Goal: Information Seeking & Learning: Learn about a topic

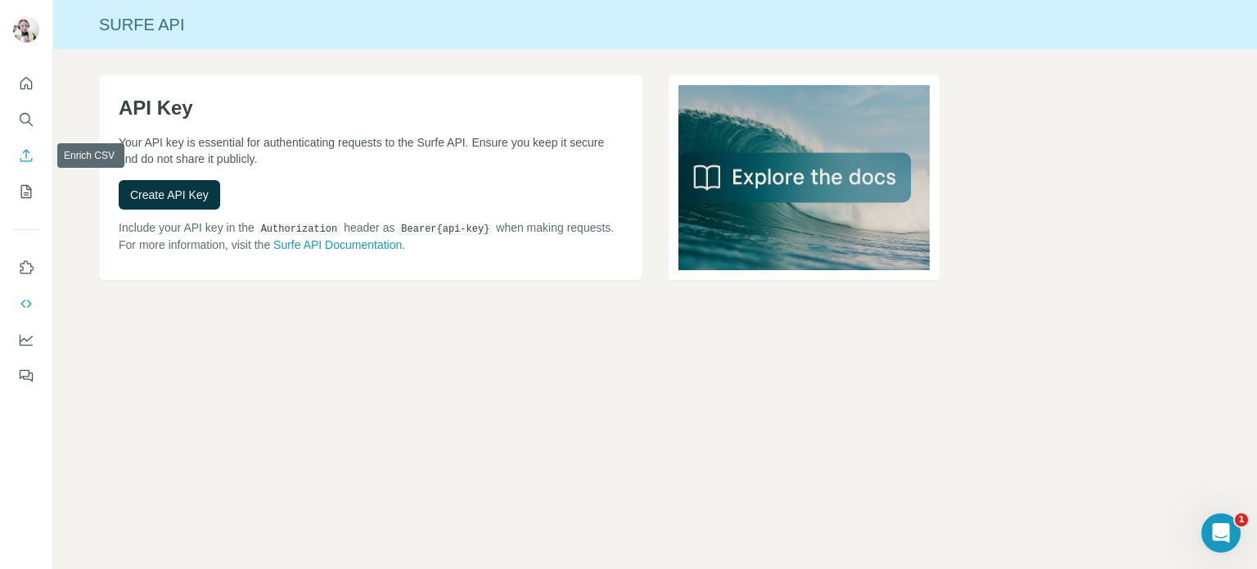
click at [23, 155] on icon "Enrich CSV" at bounding box center [26, 155] width 16 height 16
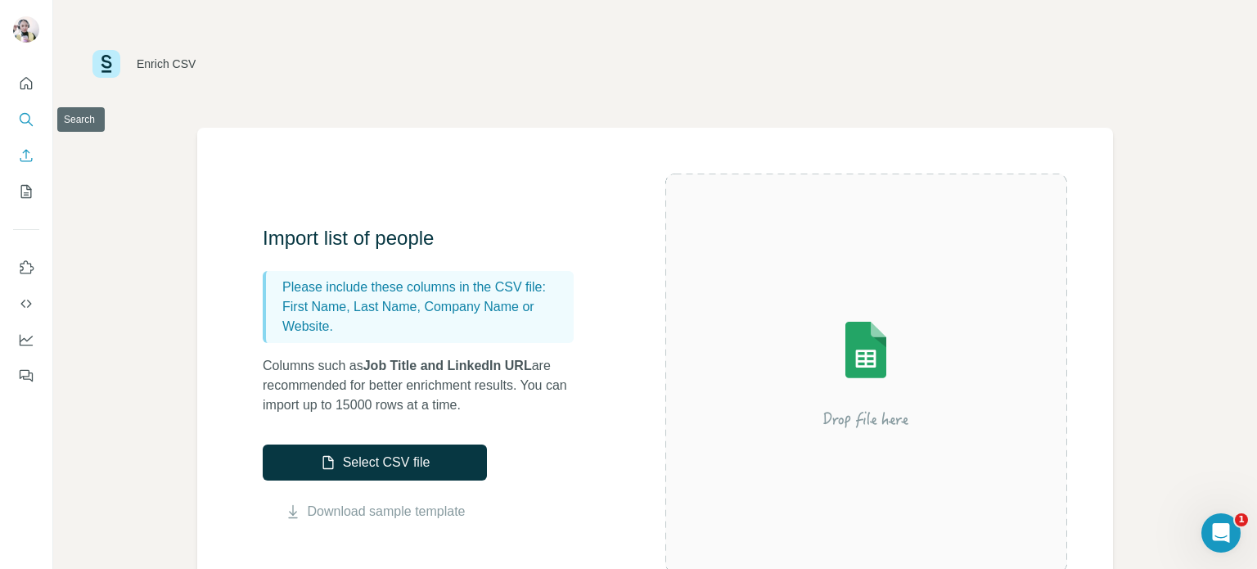
click at [16, 117] on button "Search" at bounding box center [26, 119] width 26 height 29
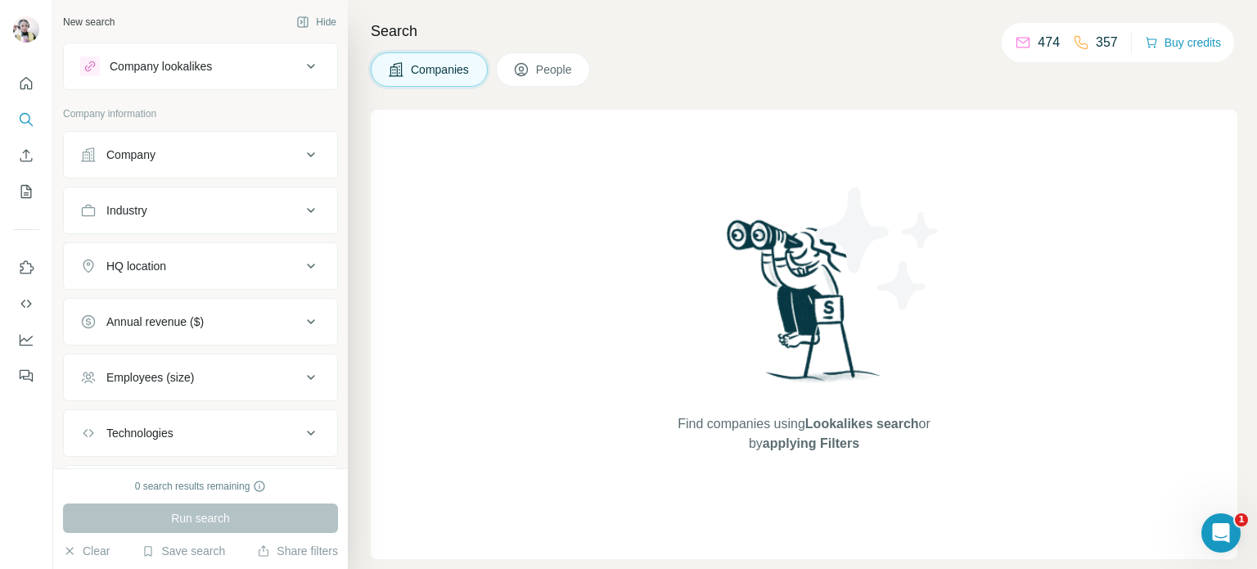
click at [231, 145] on button "Company" at bounding box center [200, 154] width 273 height 39
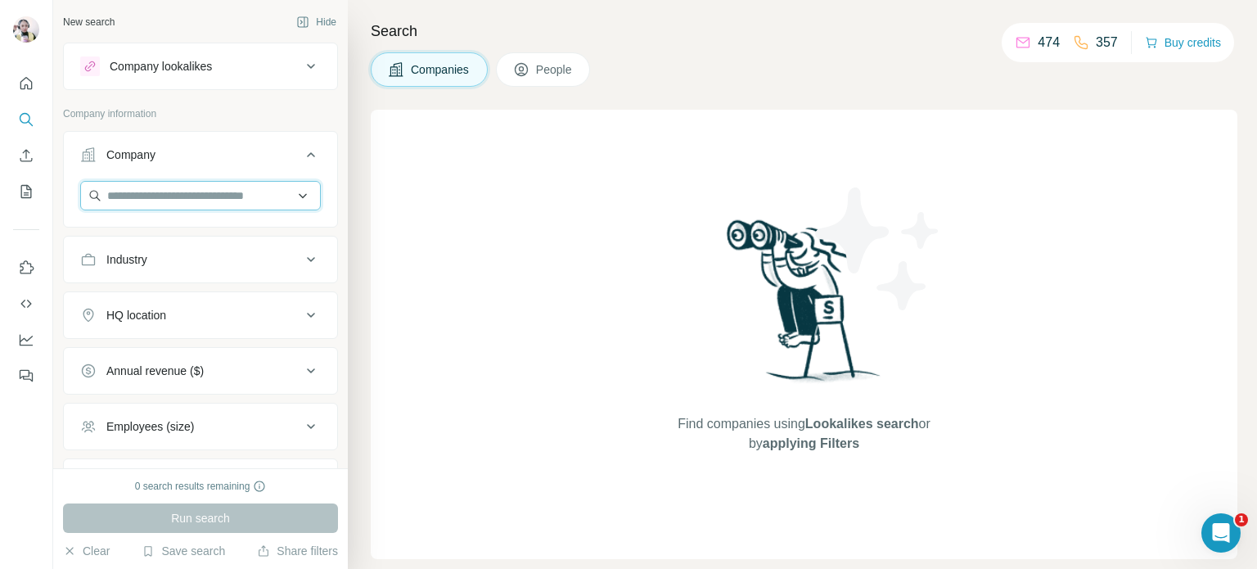
click at [239, 205] on input "text" at bounding box center [200, 195] width 241 height 29
click at [438, 200] on div "Find companies using Lookalikes search or by applying Filters" at bounding box center [804, 334] width 866 height 449
click at [226, 275] on button "Industry" at bounding box center [200, 259] width 273 height 39
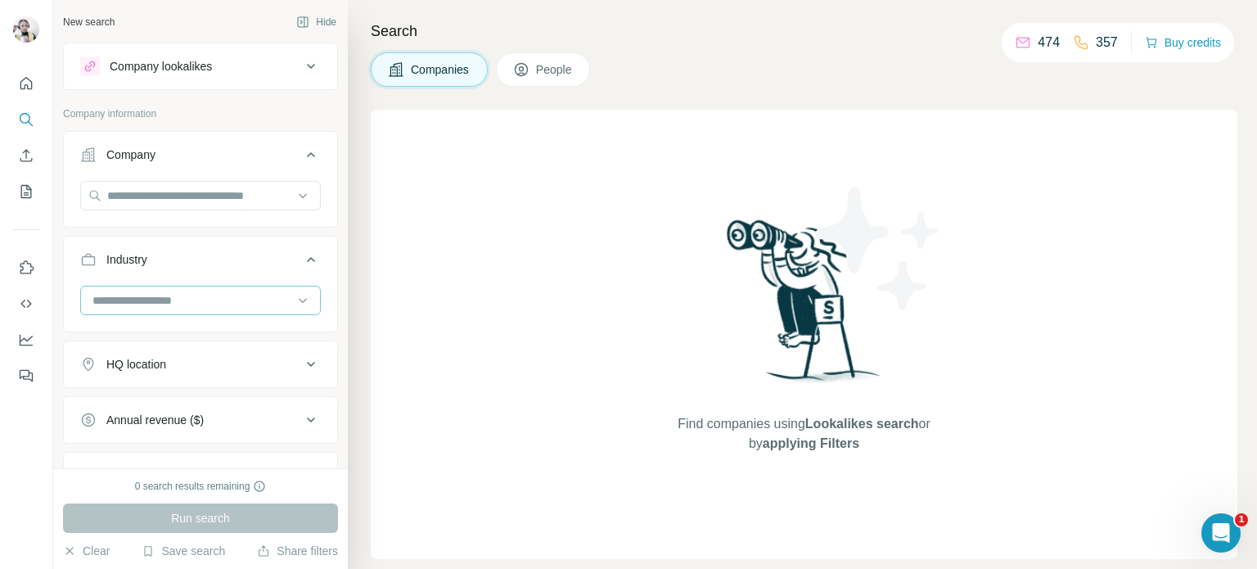
click at [226, 293] on input at bounding box center [192, 300] width 202 height 18
click at [551, 297] on div "Find companies using Lookalikes search or by applying Filters" at bounding box center [804, 334] width 866 height 449
click at [194, 356] on div "HQ location" at bounding box center [190, 364] width 221 height 16
click at [189, 402] on input "text" at bounding box center [200, 404] width 241 height 29
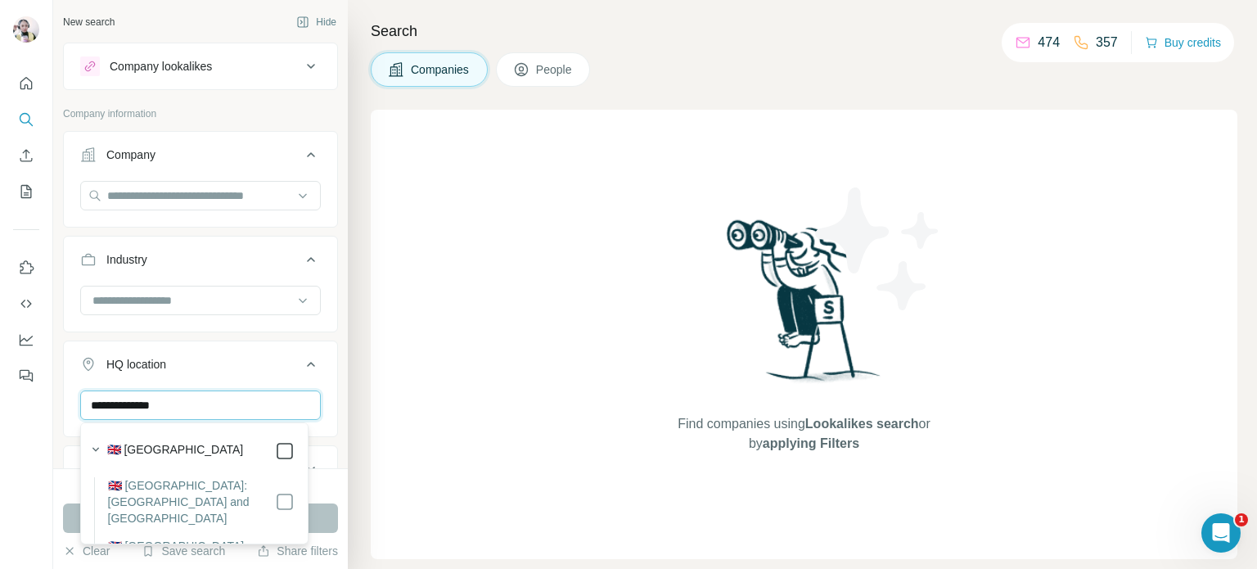
type input "**********"
click at [414, 403] on div "Find companies using Lookalikes search or by applying Filters" at bounding box center [804, 334] width 866 height 449
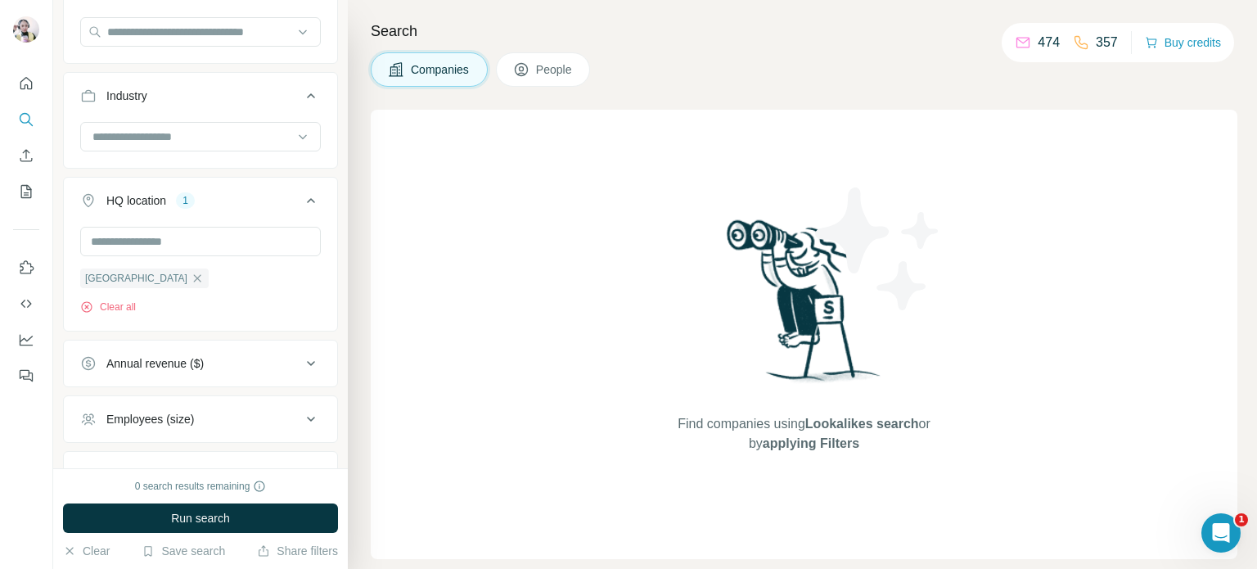
scroll to position [245, 0]
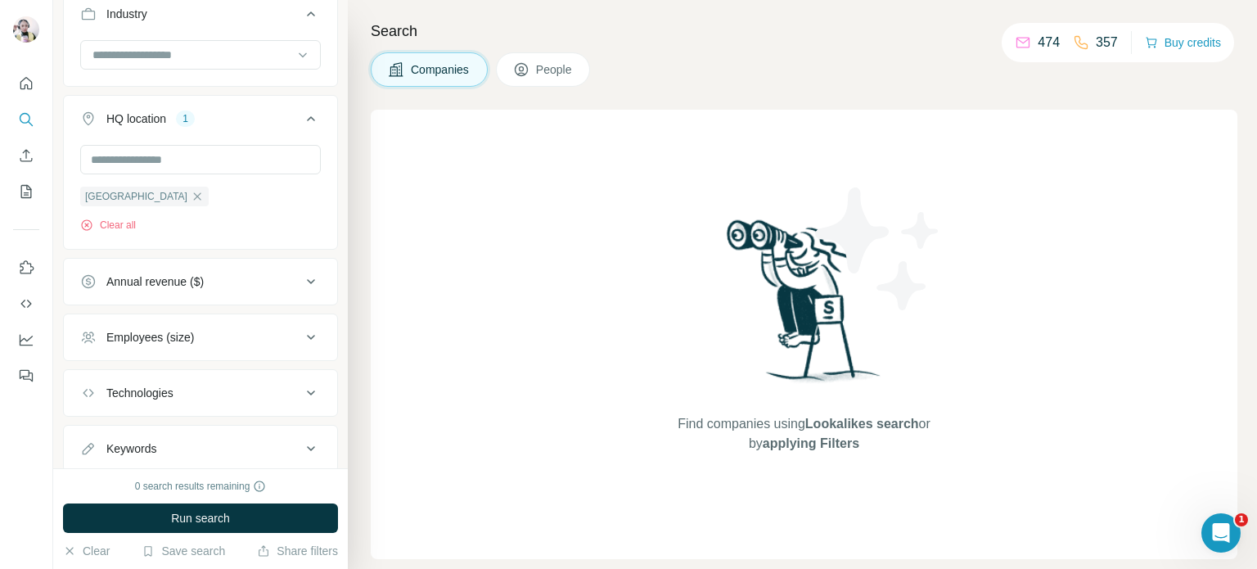
click at [151, 281] on div "Annual revenue ($)" at bounding box center [154, 281] width 97 height 16
click at [95, 350] on icon at bounding box center [90, 348] width 20 height 20
click at [514, 356] on div "Find companies using Lookalikes search or by applying Filters" at bounding box center [804, 334] width 866 height 449
click at [301, 277] on icon at bounding box center [311, 282] width 20 height 20
click at [200, 331] on div "Employees (size)" at bounding box center [190, 337] width 221 height 16
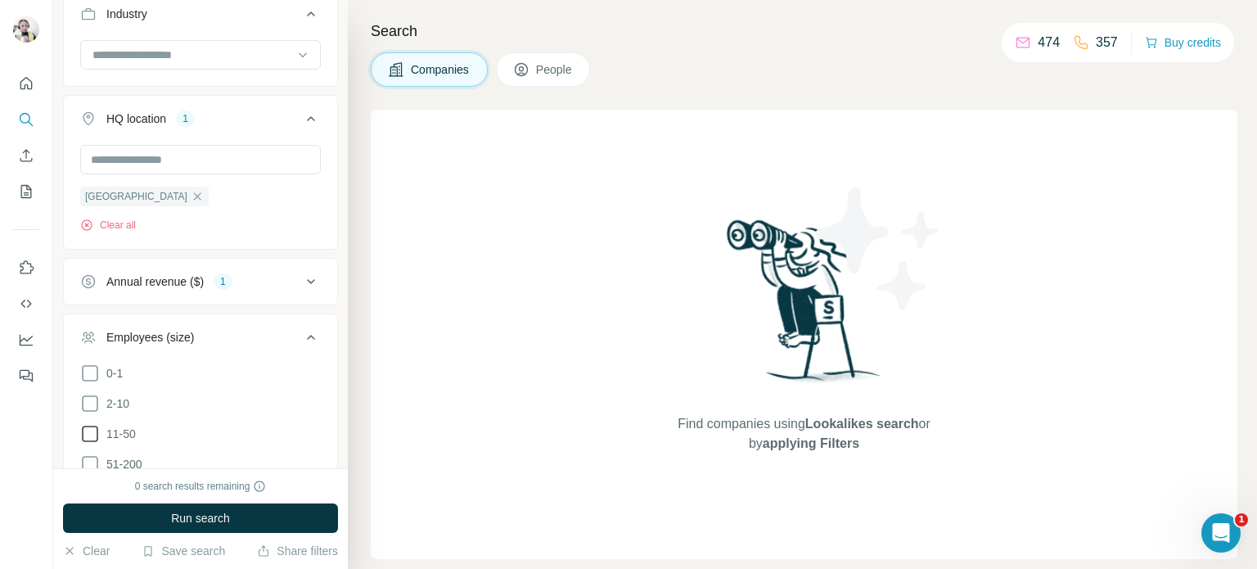
click at [91, 431] on icon at bounding box center [90, 434] width 20 height 20
click at [301, 335] on icon at bounding box center [311, 337] width 20 height 20
click at [200, 396] on div "Technologies" at bounding box center [190, 393] width 221 height 16
click at [301, 388] on icon at bounding box center [311, 393] width 20 height 20
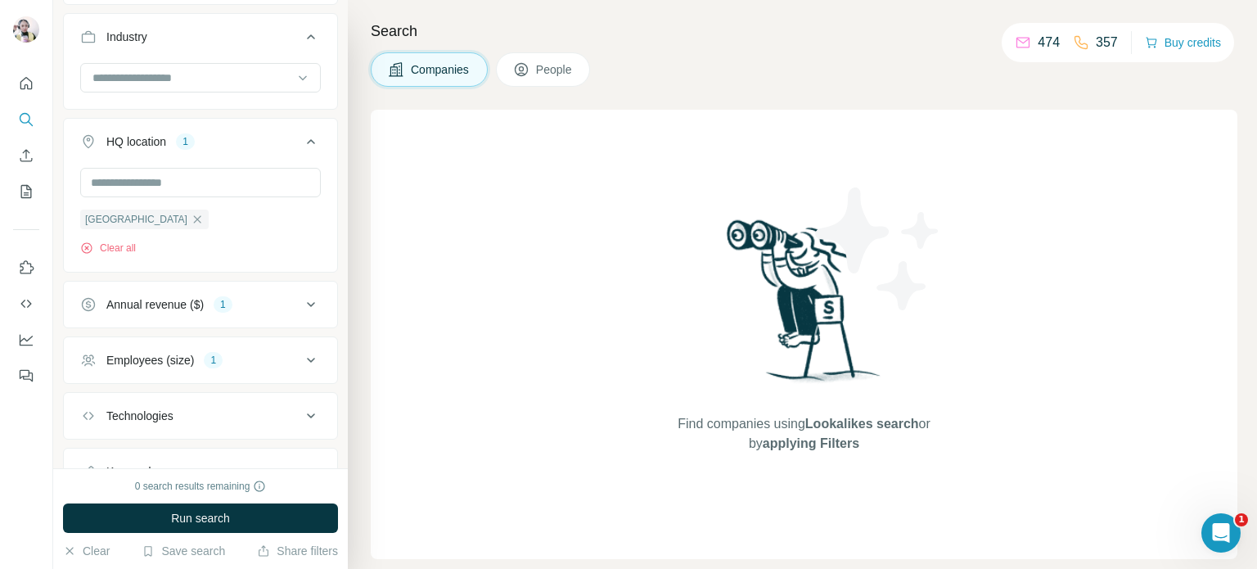
scroll to position [245, 0]
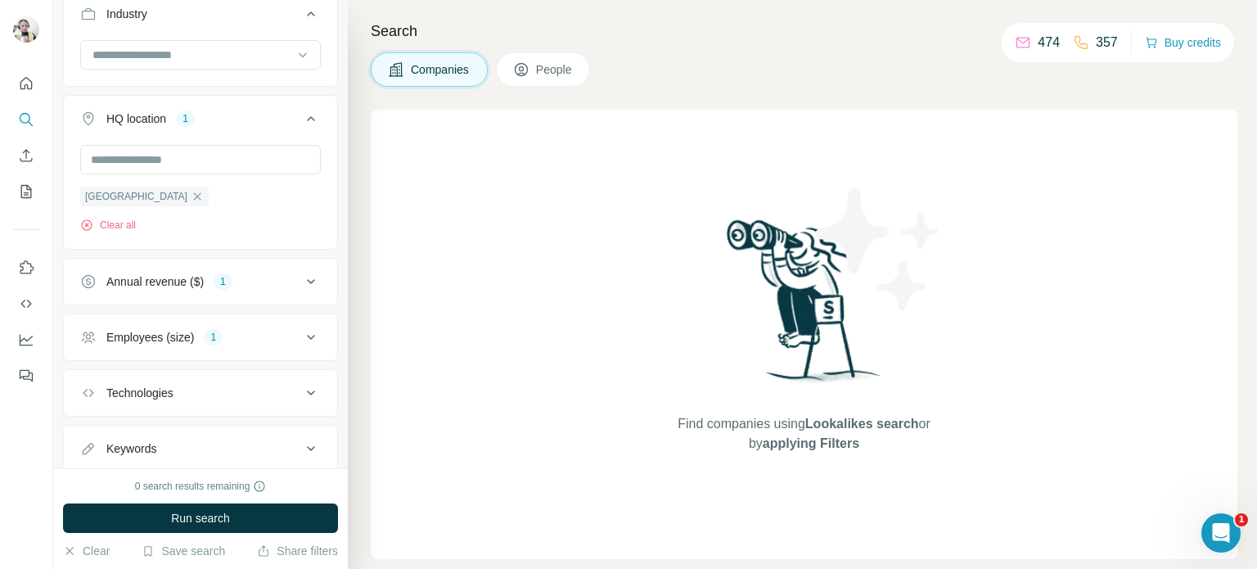
click at [207, 449] on div "Keywords" at bounding box center [190, 448] width 221 height 16
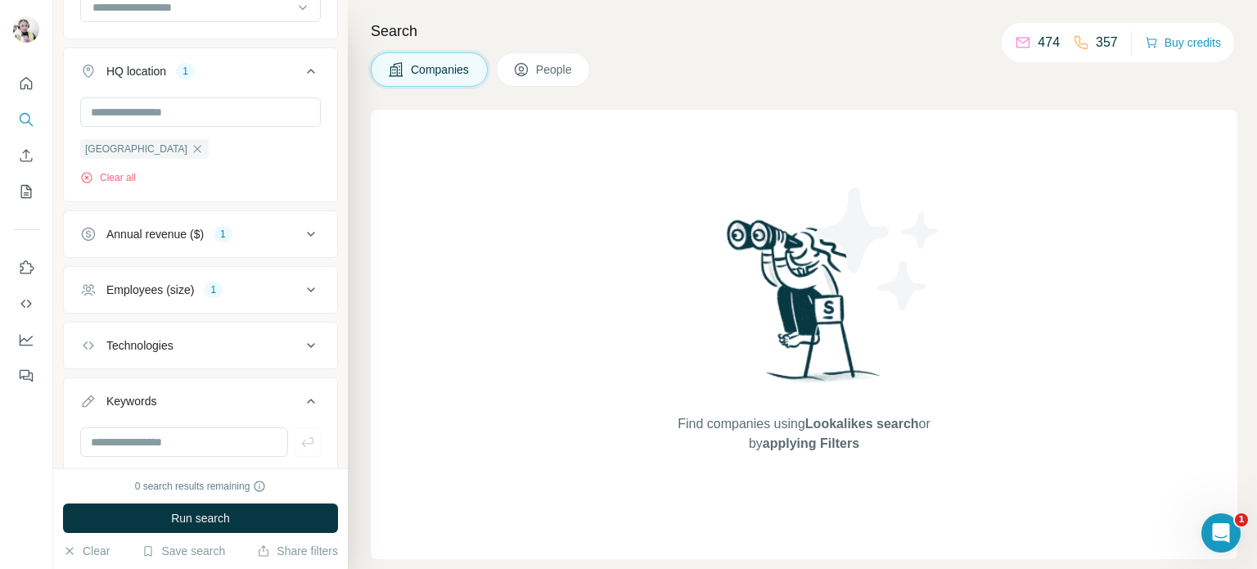
scroll to position [341, 0]
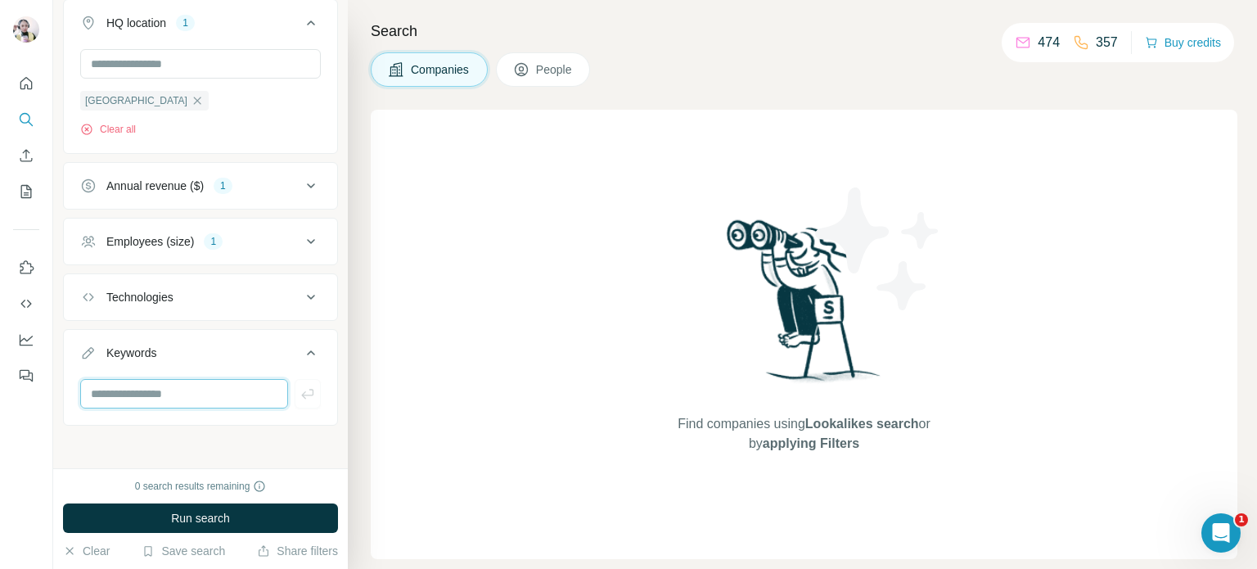
click at [173, 390] on input "text" at bounding box center [184, 393] width 208 height 29
type input "*"
type input "**********"
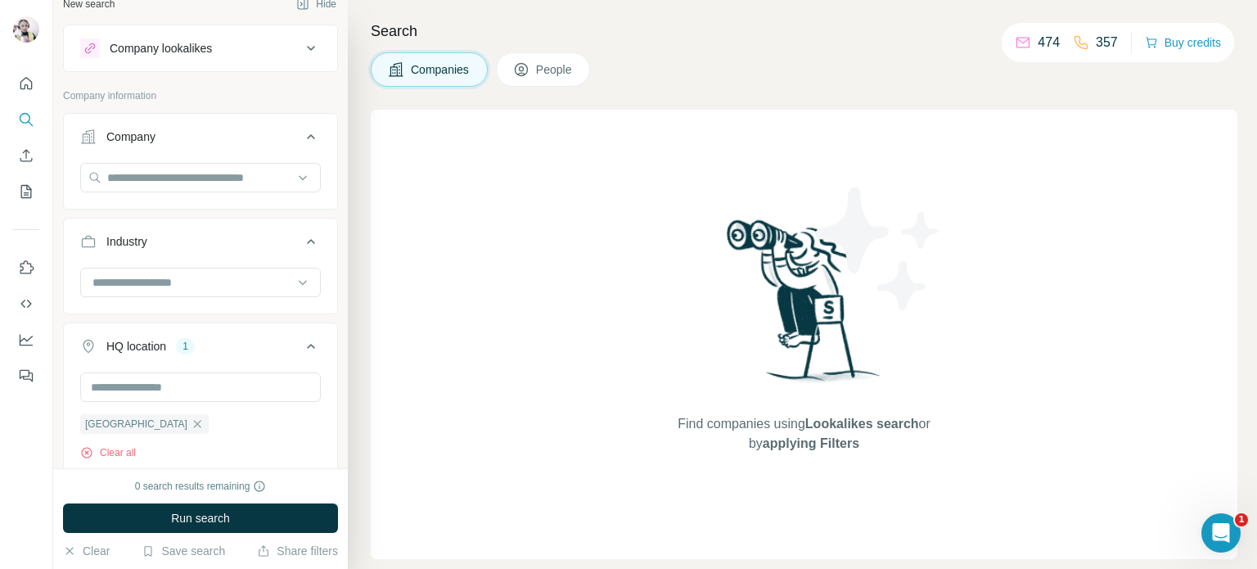
scroll to position [14, 0]
click at [225, 290] on input at bounding box center [192, 286] width 202 height 18
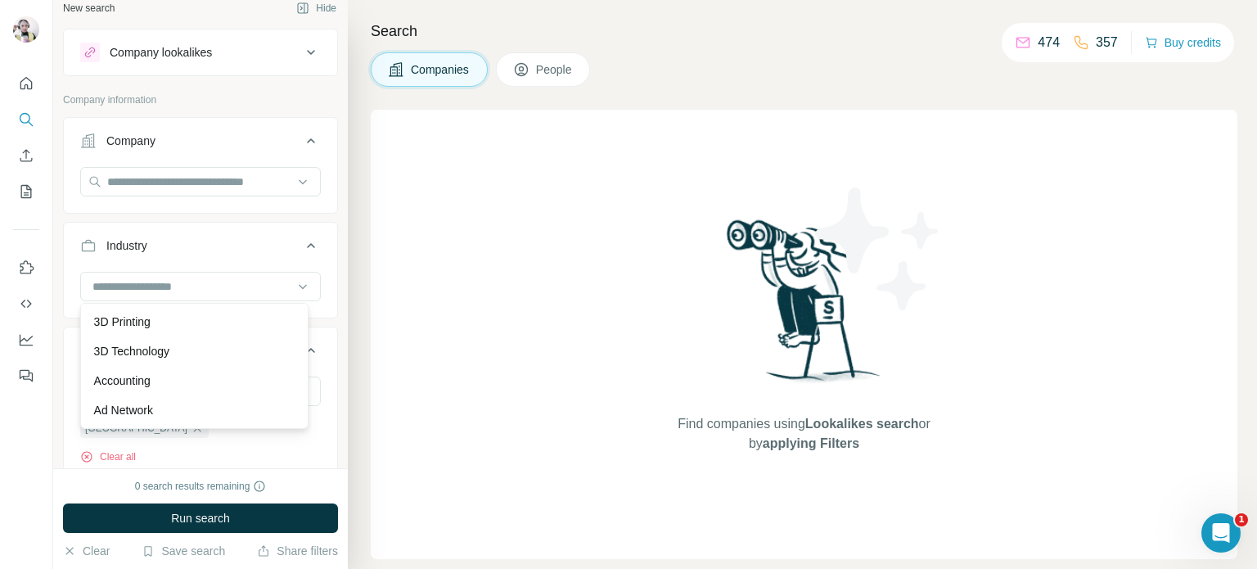
click at [422, 311] on div "Find companies using Lookalikes search or by applying Filters" at bounding box center [804, 334] width 866 height 449
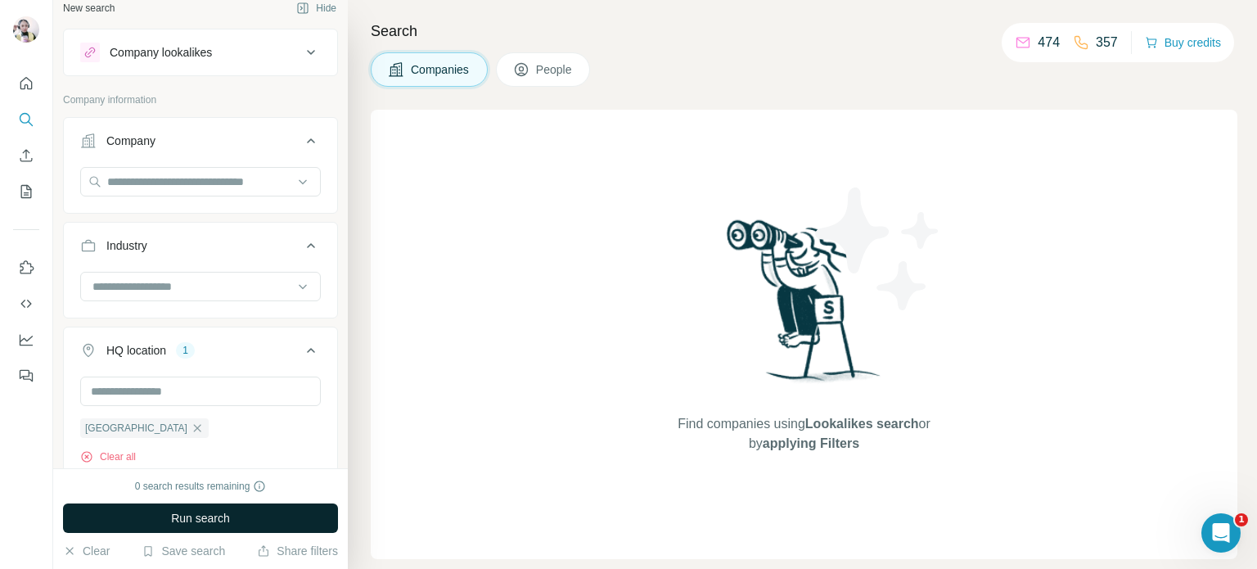
click at [255, 519] on button "Run search" at bounding box center [200, 517] width 275 height 29
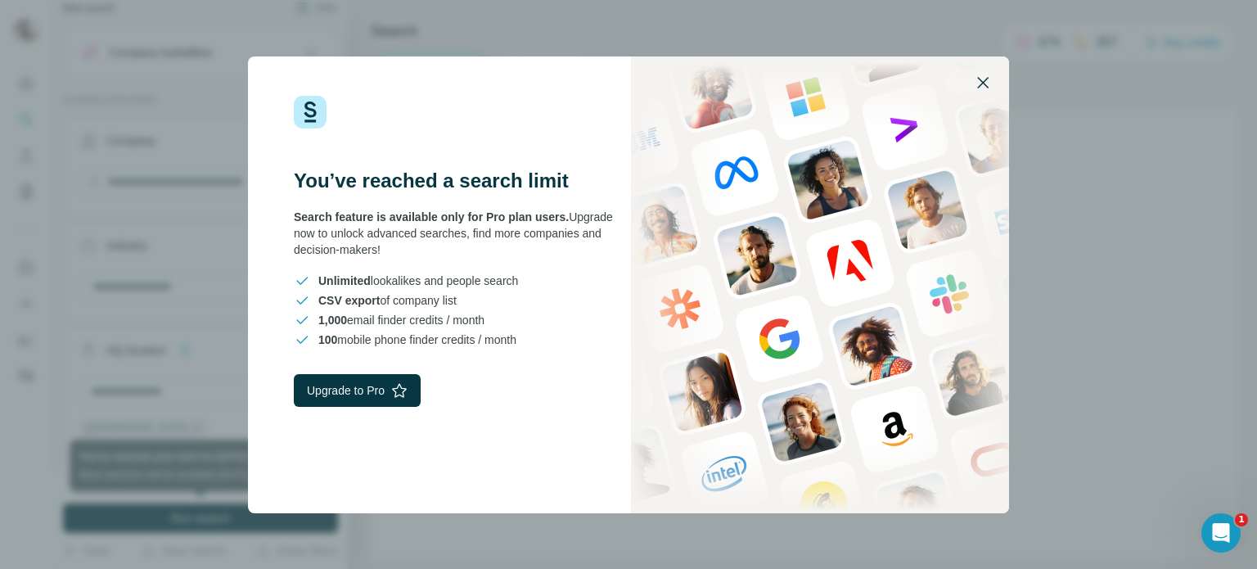
click at [976, 79] on icon "button" at bounding box center [983, 83] width 20 height 20
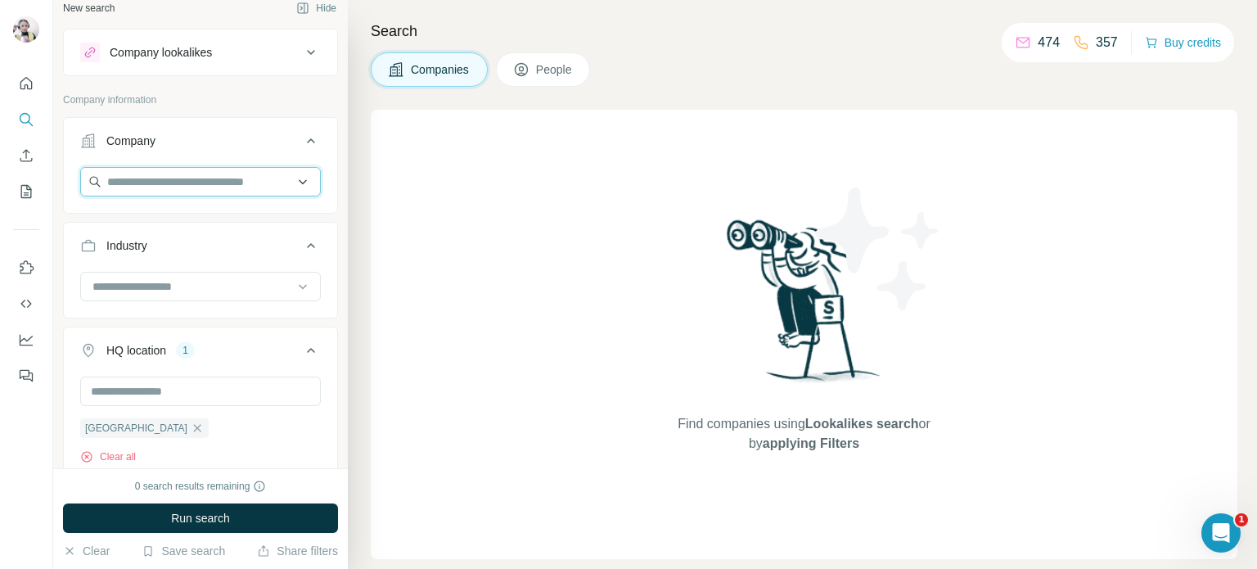
click at [232, 180] on input "text" at bounding box center [200, 181] width 241 height 29
click at [205, 222] on div "Type to search" at bounding box center [194, 219] width 220 height 33
click at [201, 179] on input "text" at bounding box center [200, 181] width 241 height 29
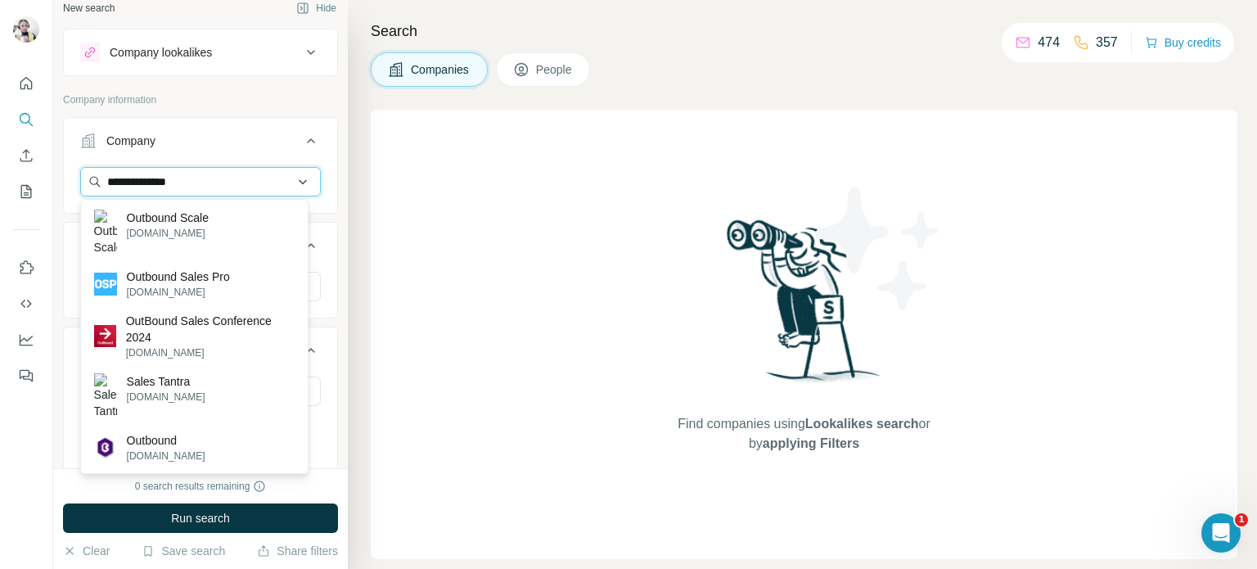
type input "**********"
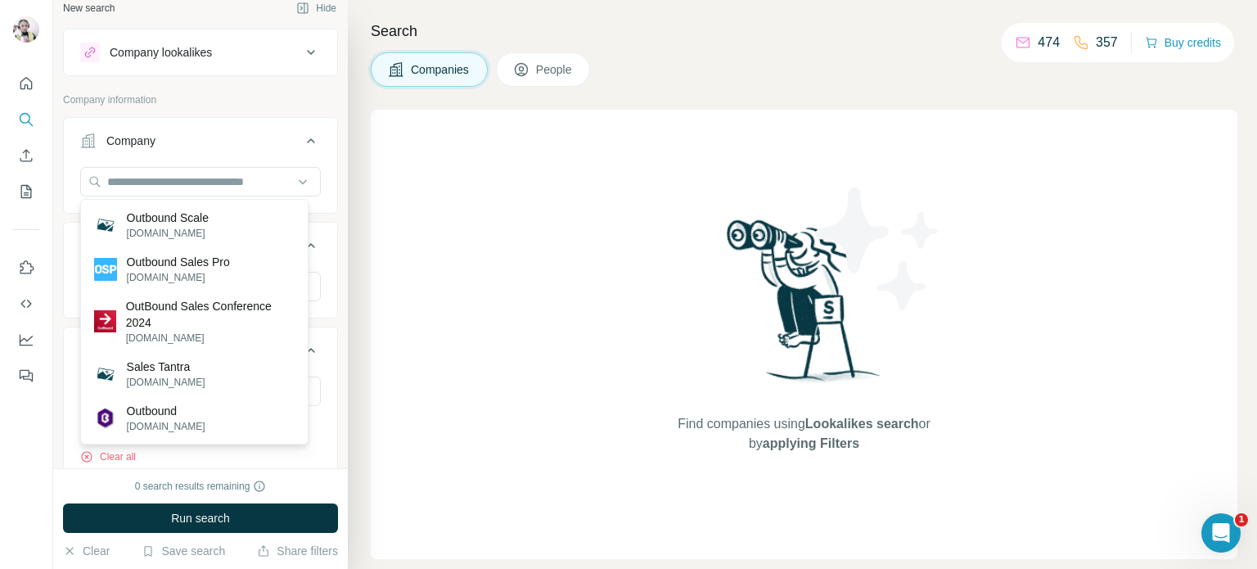
click at [554, 314] on div "Find companies using Lookalikes search or by applying Filters" at bounding box center [804, 334] width 866 height 449
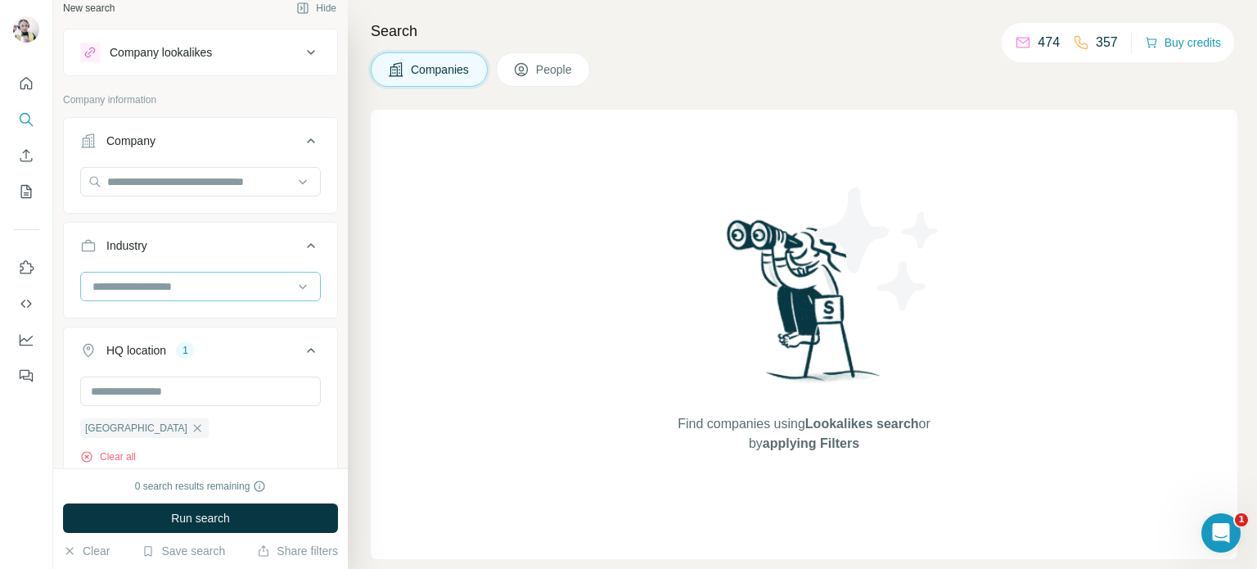
click at [263, 287] on input at bounding box center [192, 286] width 202 height 18
click at [572, 356] on div "Find companies using Lookalikes search or by applying Filters" at bounding box center [804, 334] width 866 height 449
click at [174, 512] on span "Run search" at bounding box center [200, 518] width 59 height 16
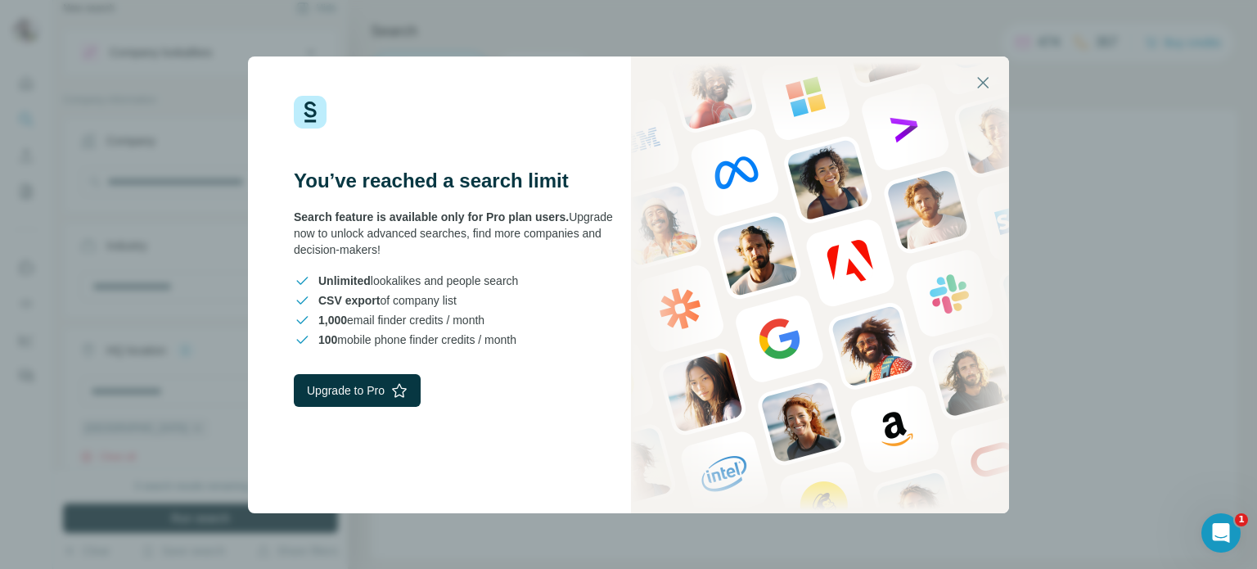
click at [131, 205] on div "You’ve reached a search limit Search feature is available only for Pro plan use…" at bounding box center [628, 284] width 1257 height 569
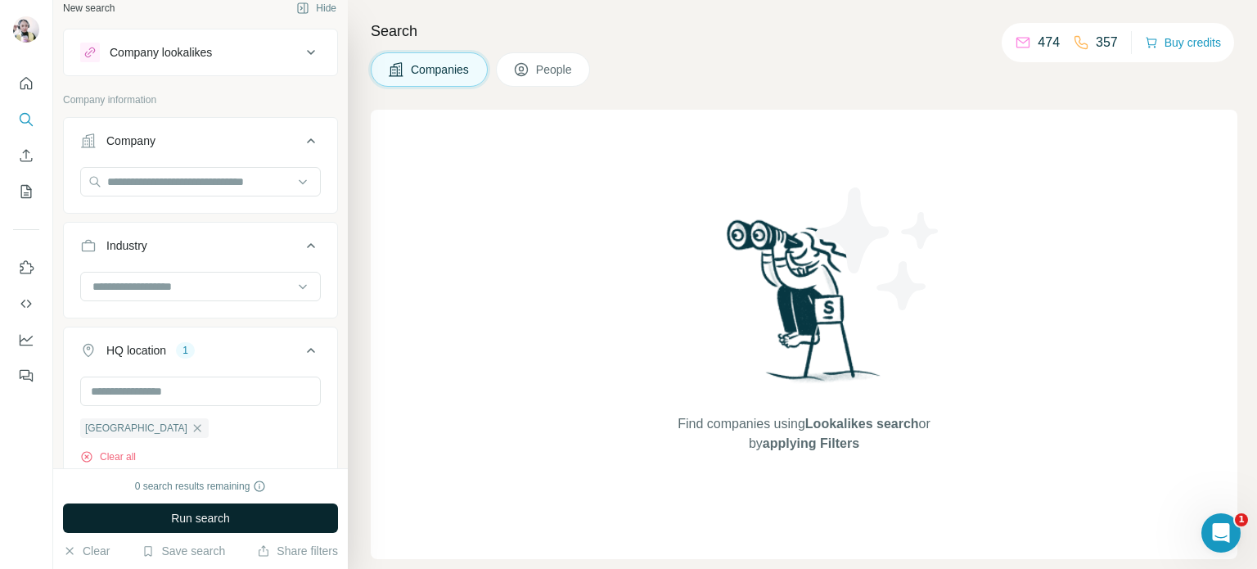
click at [549, 70] on span "People" at bounding box center [555, 69] width 38 height 16
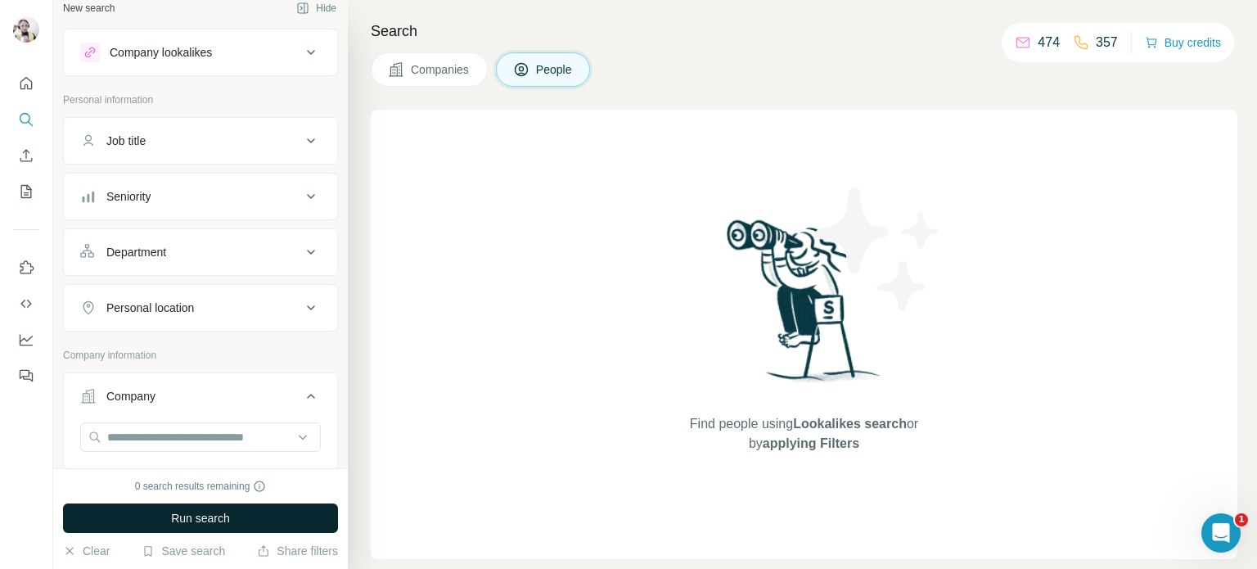
click at [195, 143] on div "Job title" at bounding box center [190, 141] width 221 height 16
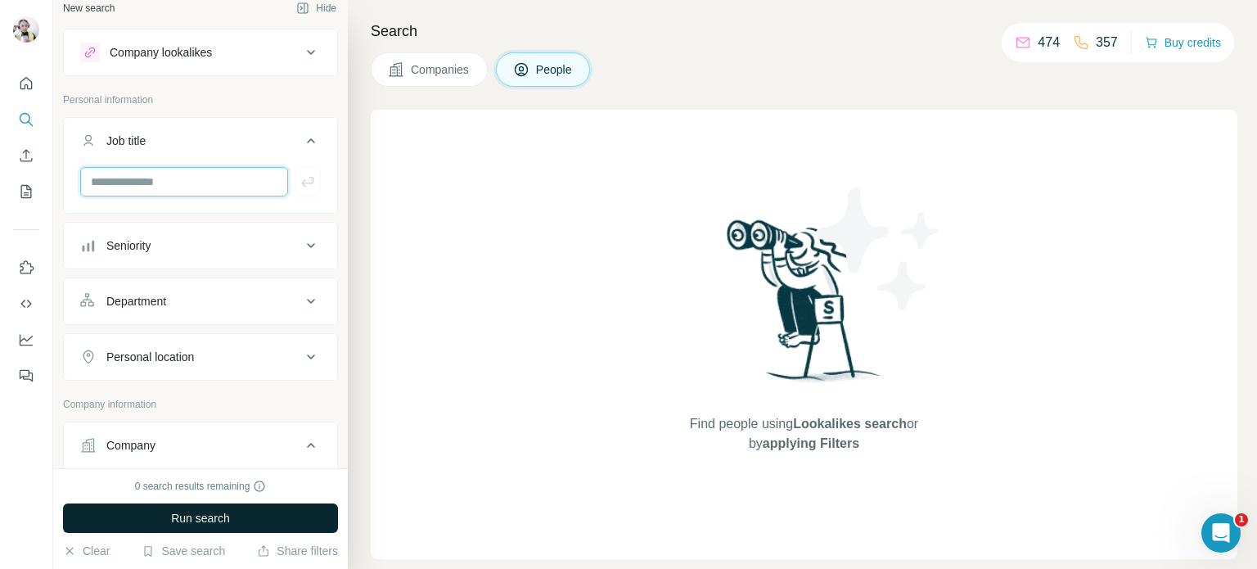
click at [197, 174] on input "text" at bounding box center [184, 181] width 208 height 29
type input "**********"
click at [200, 250] on div "Seniority" at bounding box center [190, 245] width 221 height 16
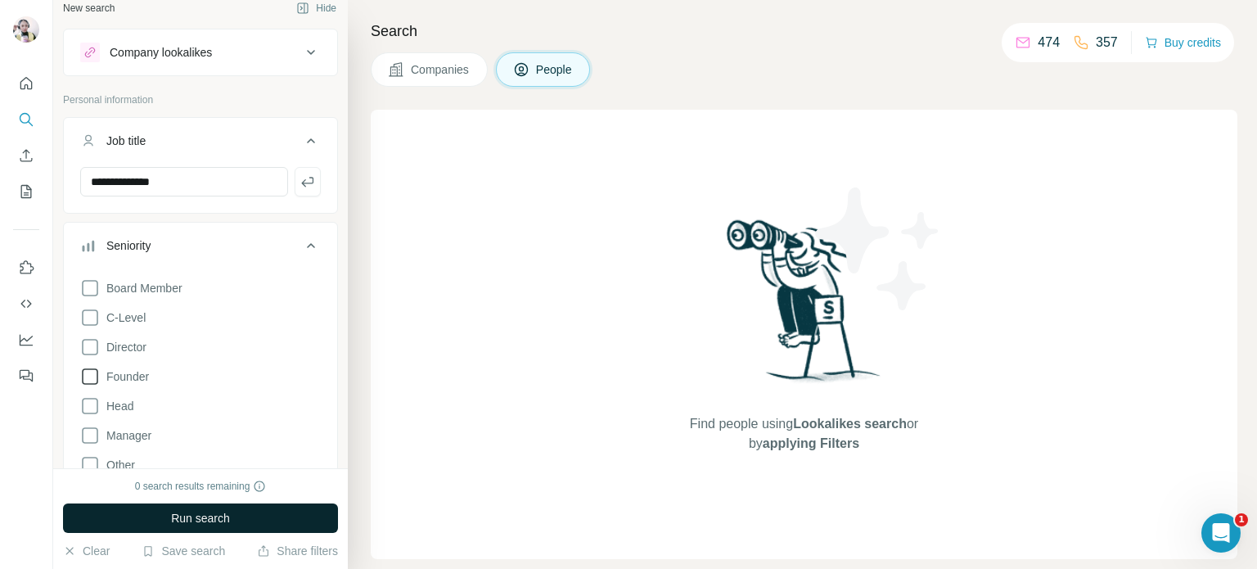
click at [86, 374] on icon at bounding box center [90, 377] width 20 height 20
click at [94, 431] on icon at bounding box center [90, 435] width 20 height 20
click at [85, 407] on icon at bounding box center [90, 406] width 20 height 20
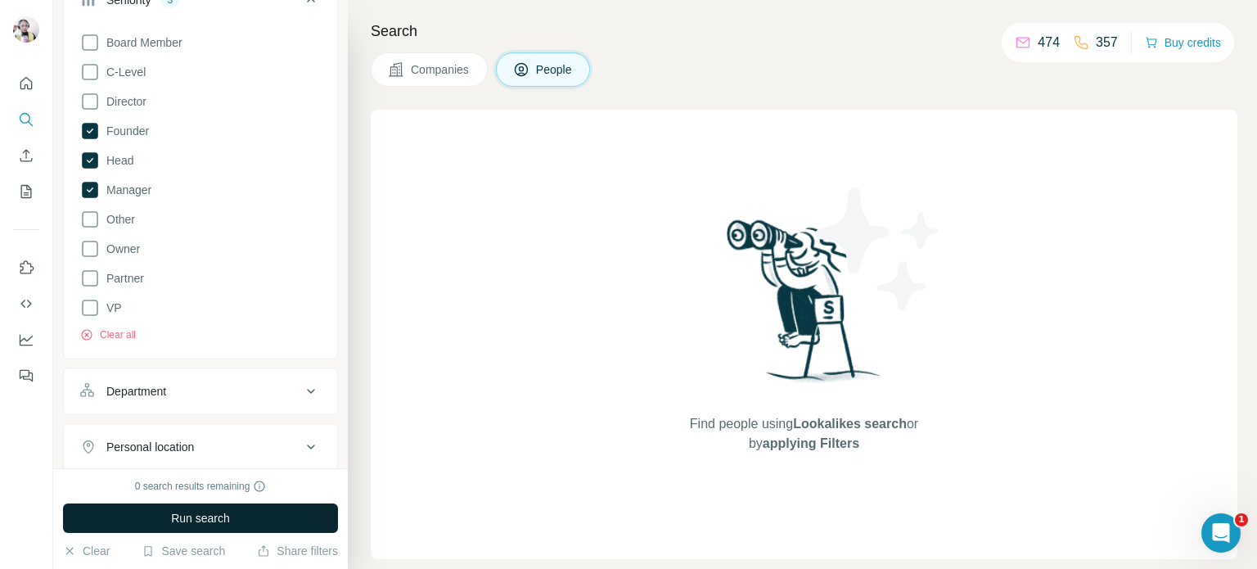
drag, startPoint x: 83, startPoint y: 241, endPoint x: 193, endPoint y: 295, distance: 121.8
click at [89, 241] on icon at bounding box center [90, 249] width 20 height 20
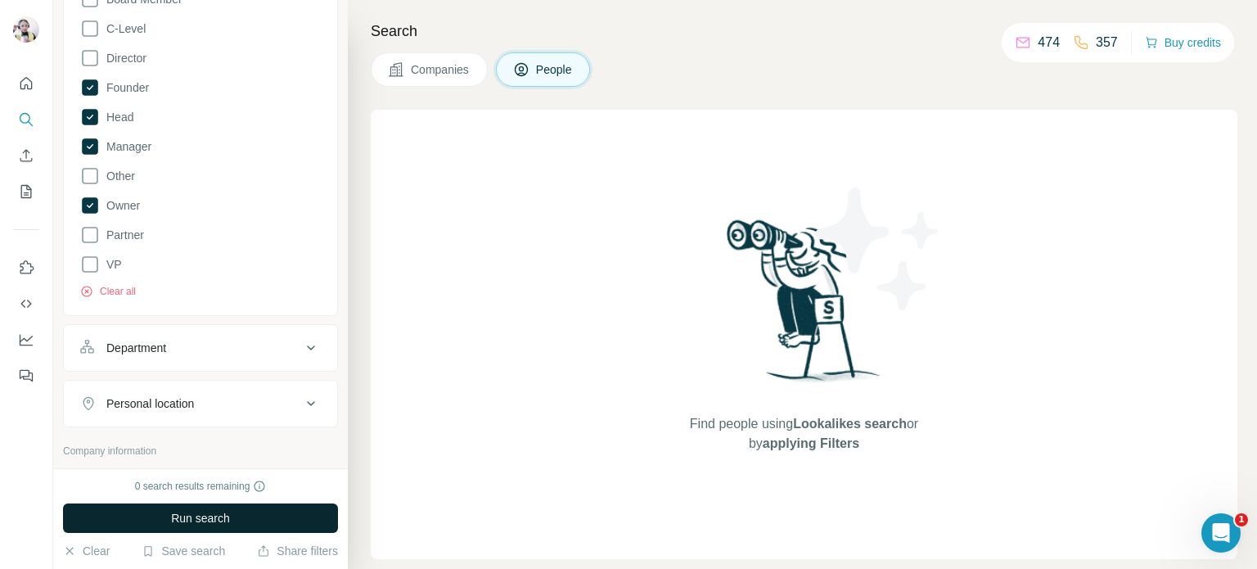
scroll to position [341, 0]
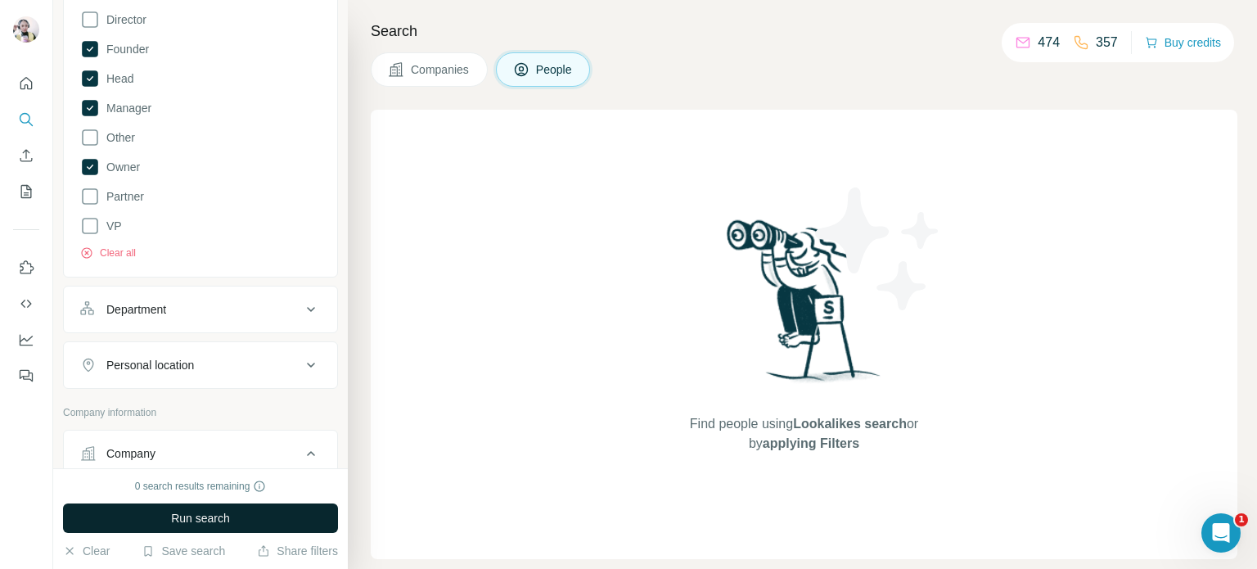
click at [190, 319] on button "Department" at bounding box center [200, 309] width 273 height 39
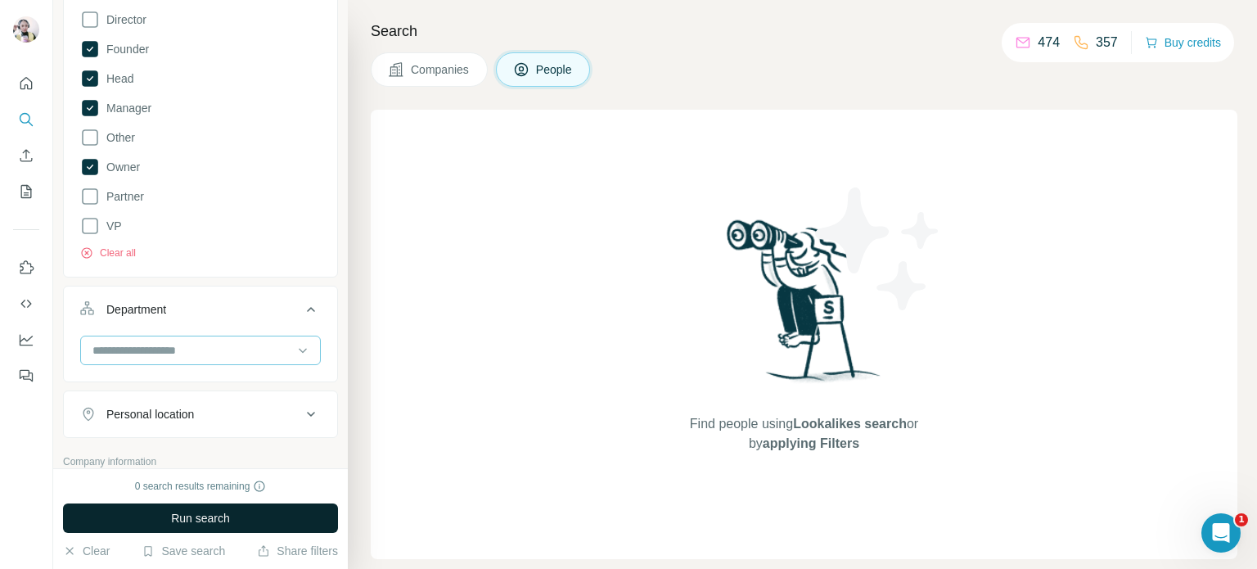
click at [188, 346] on input at bounding box center [192, 350] width 202 height 18
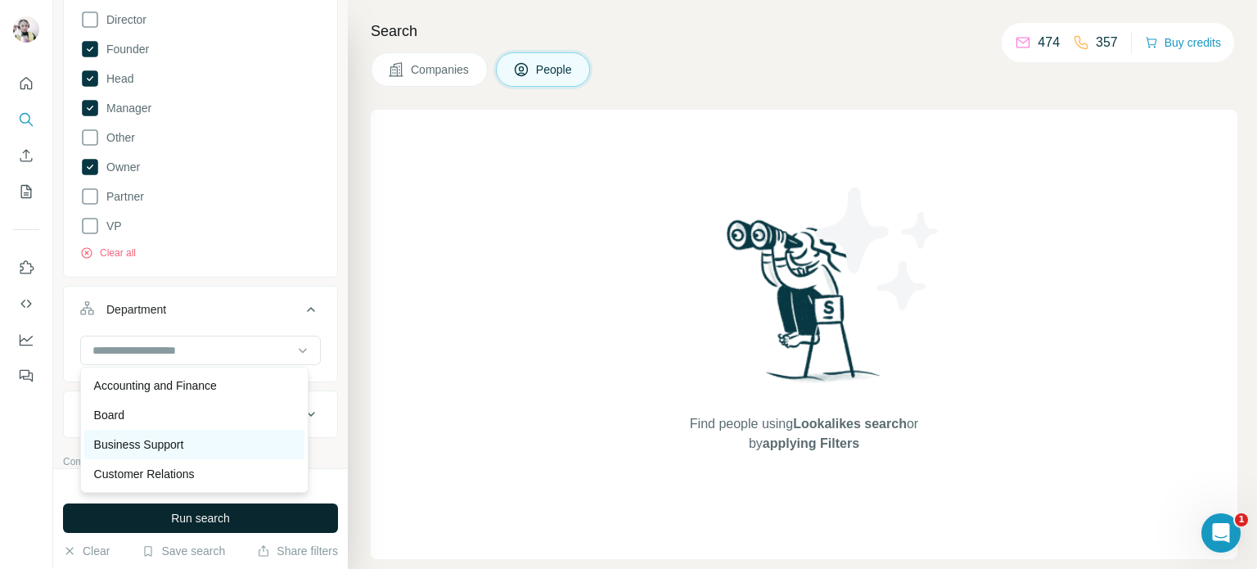
click at [168, 445] on p "Business Support" at bounding box center [139, 444] width 90 height 16
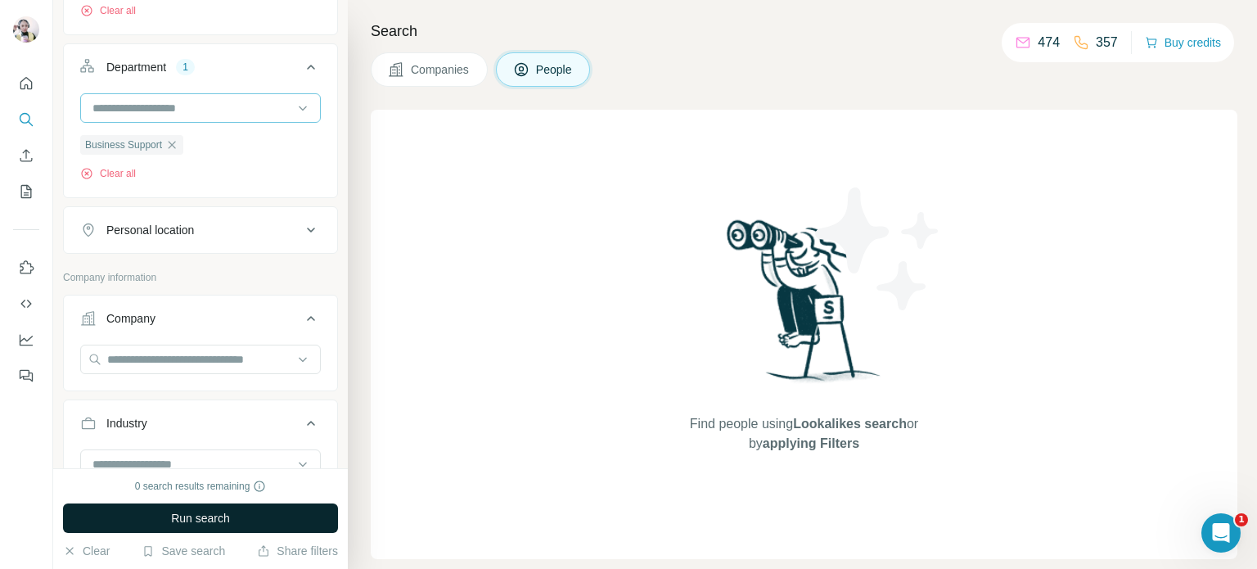
scroll to position [587, 0]
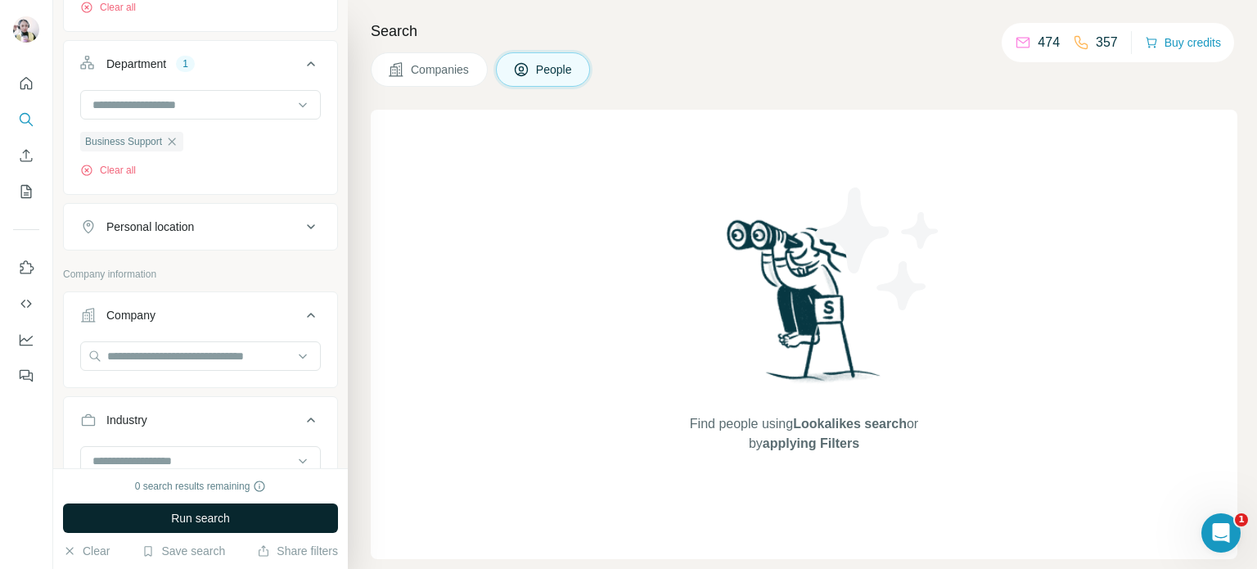
click at [225, 229] on div "Personal location" at bounding box center [190, 226] width 221 height 16
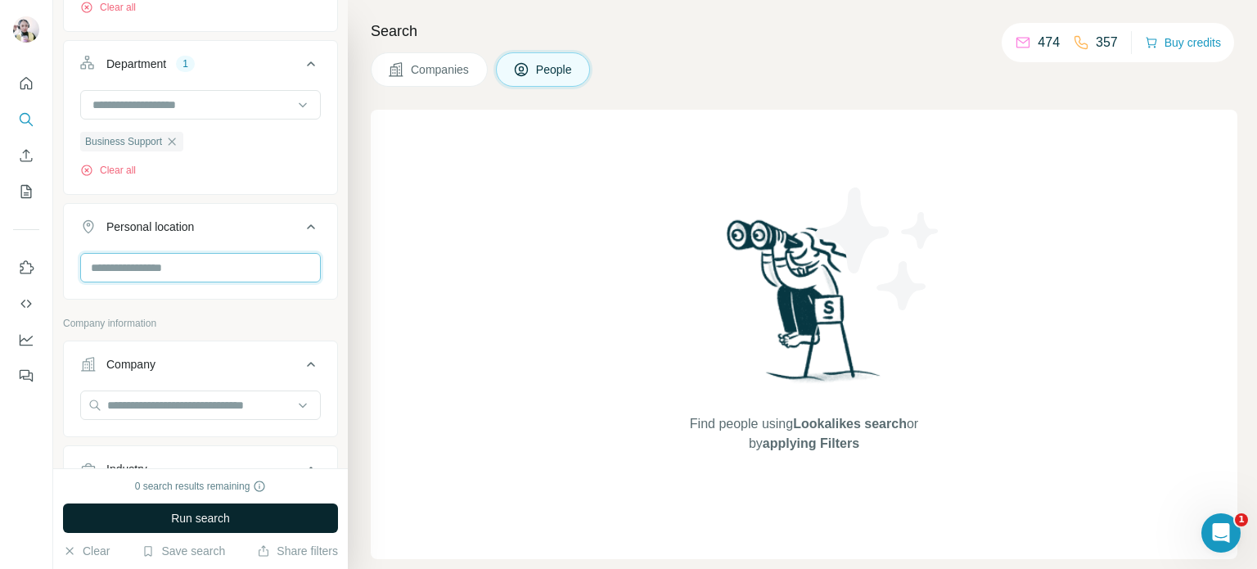
click at [183, 261] on input "text" at bounding box center [200, 267] width 241 height 29
type input "**********"
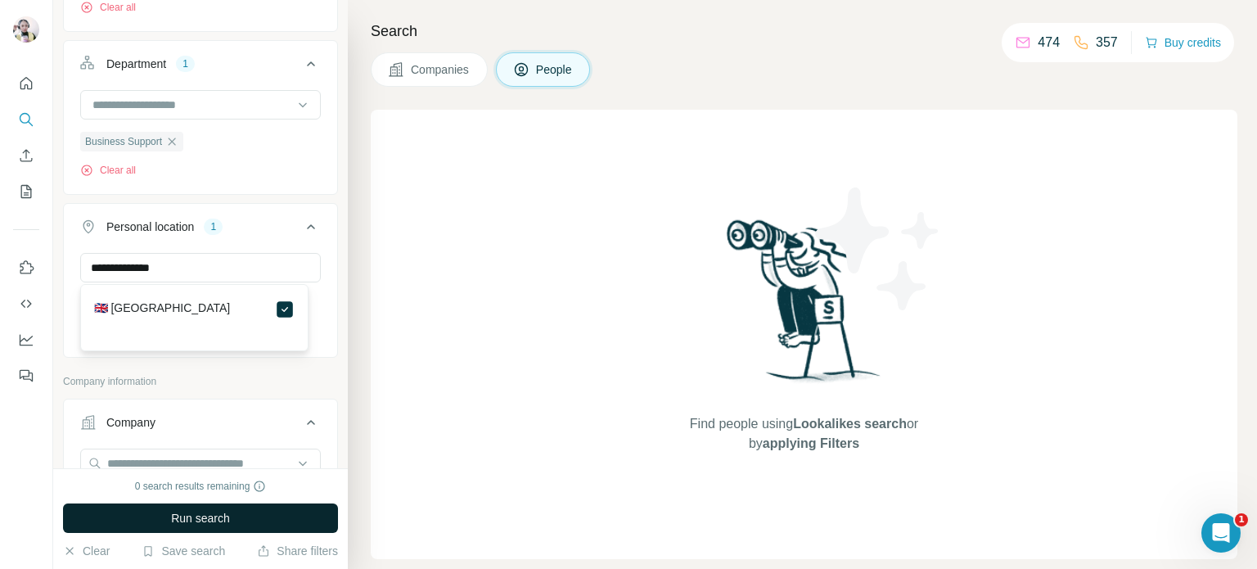
click at [399, 304] on div "Find people using Lookalikes search or by applying Filters" at bounding box center [804, 334] width 866 height 449
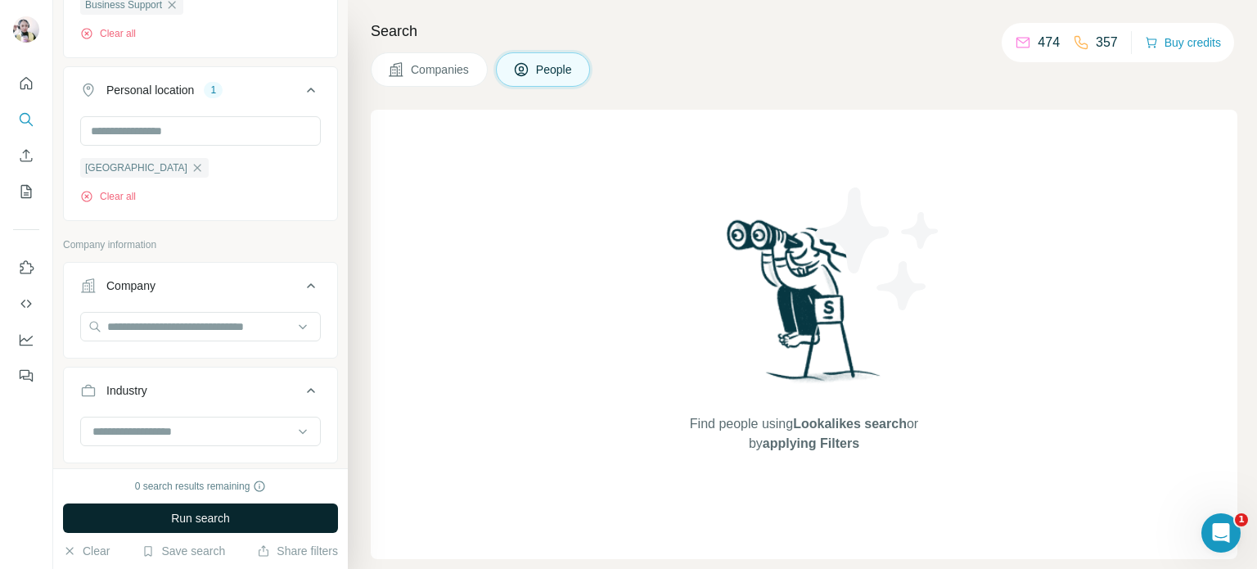
scroll to position [750, 0]
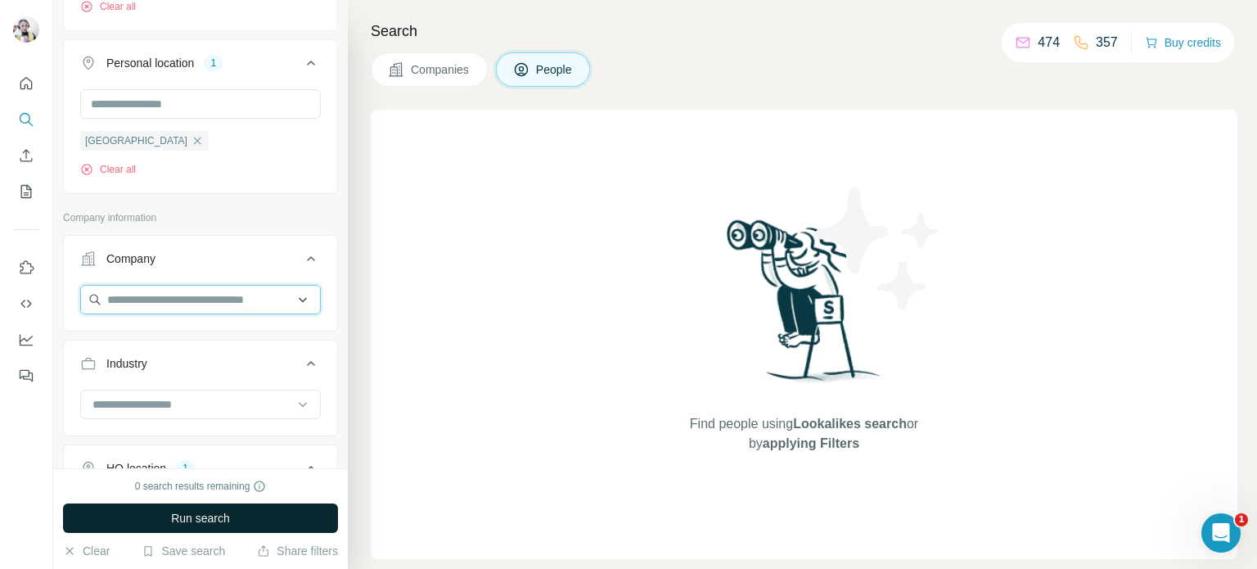
click at [283, 300] on input "text" at bounding box center [200, 299] width 241 height 29
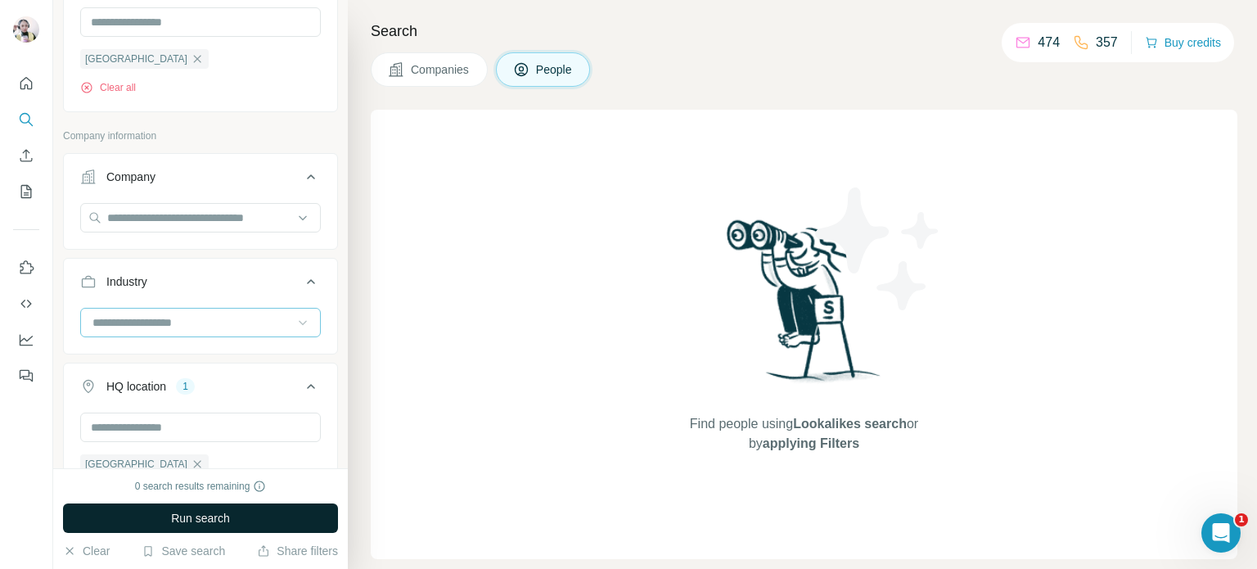
click at [295, 324] on icon at bounding box center [303, 322] width 16 height 16
click at [448, 383] on div "Find people using Lookalikes search or by applying Filters" at bounding box center [804, 334] width 866 height 449
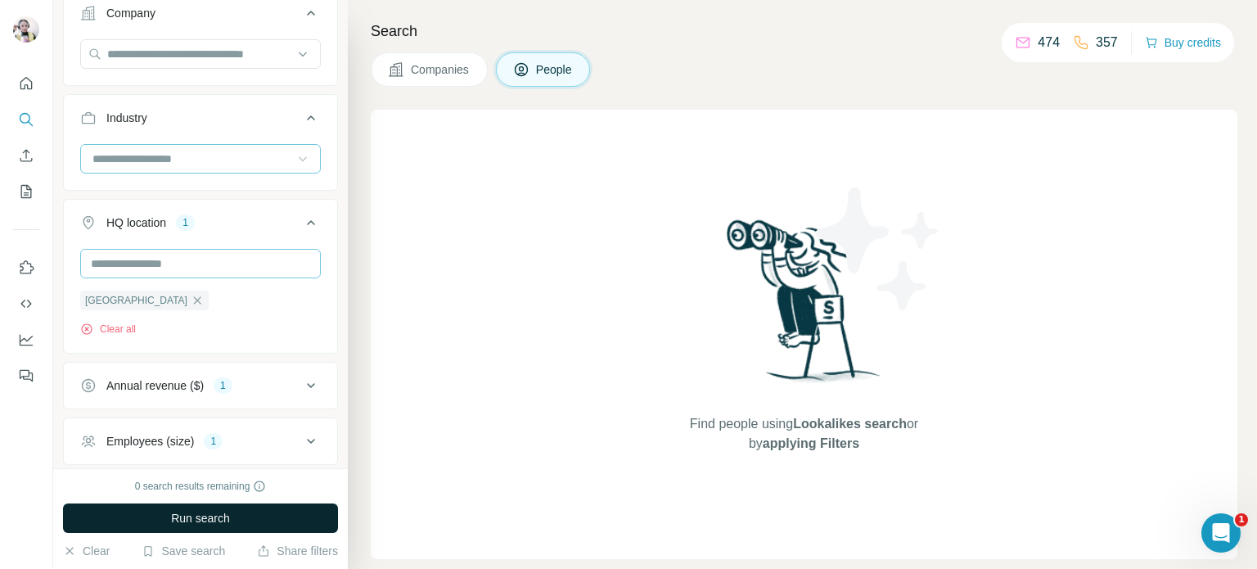
scroll to position [1077, 0]
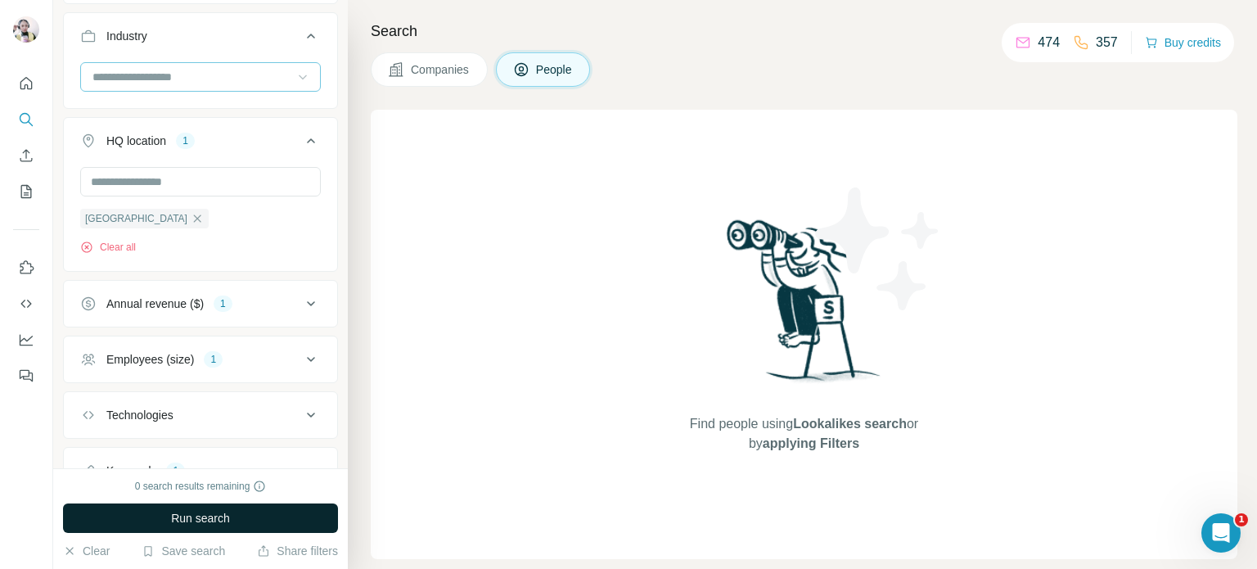
click at [187, 309] on div "Annual revenue ($)" at bounding box center [154, 303] width 97 height 16
click at [398, 353] on div "Find people using Lookalikes search or by applying Filters" at bounding box center [804, 334] width 866 height 449
click at [301, 300] on icon at bounding box center [311, 304] width 20 height 20
click at [245, 370] on button "Employees (size) 1" at bounding box center [200, 359] width 273 height 39
click at [301, 356] on icon at bounding box center [311, 359] width 20 height 20
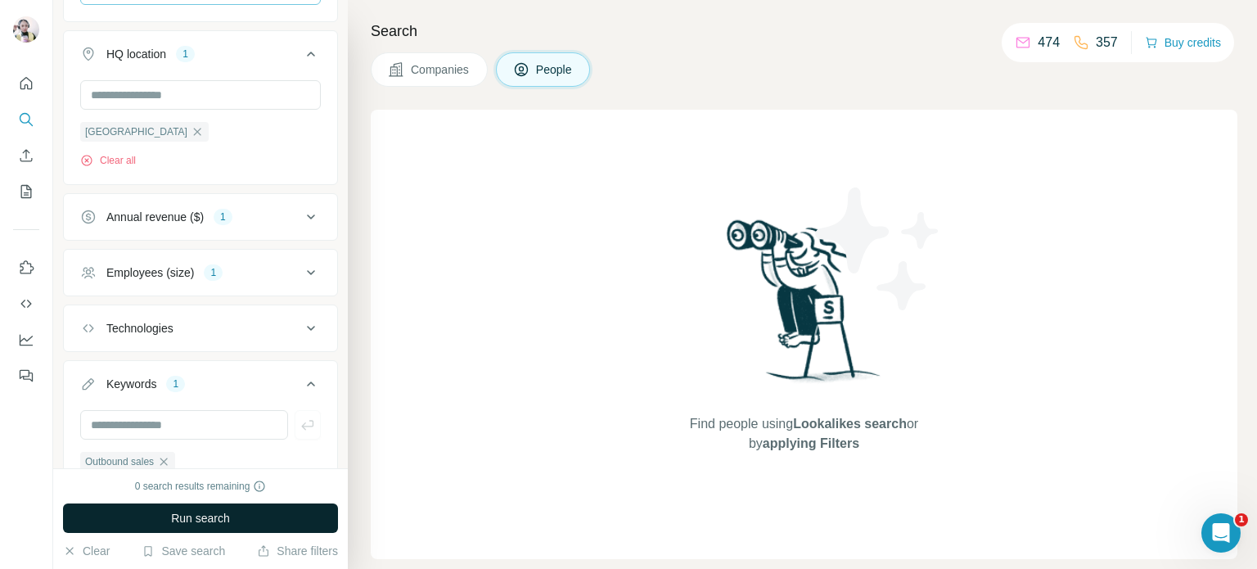
scroll to position [1241, 0]
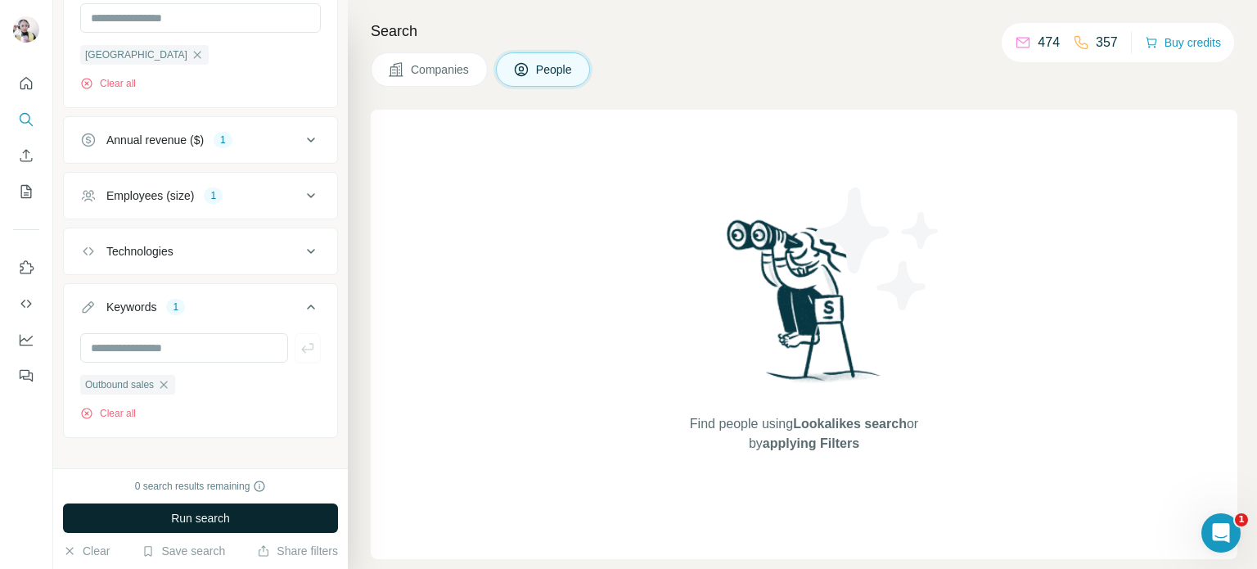
click at [238, 516] on button "Run search" at bounding box center [200, 517] width 275 height 29
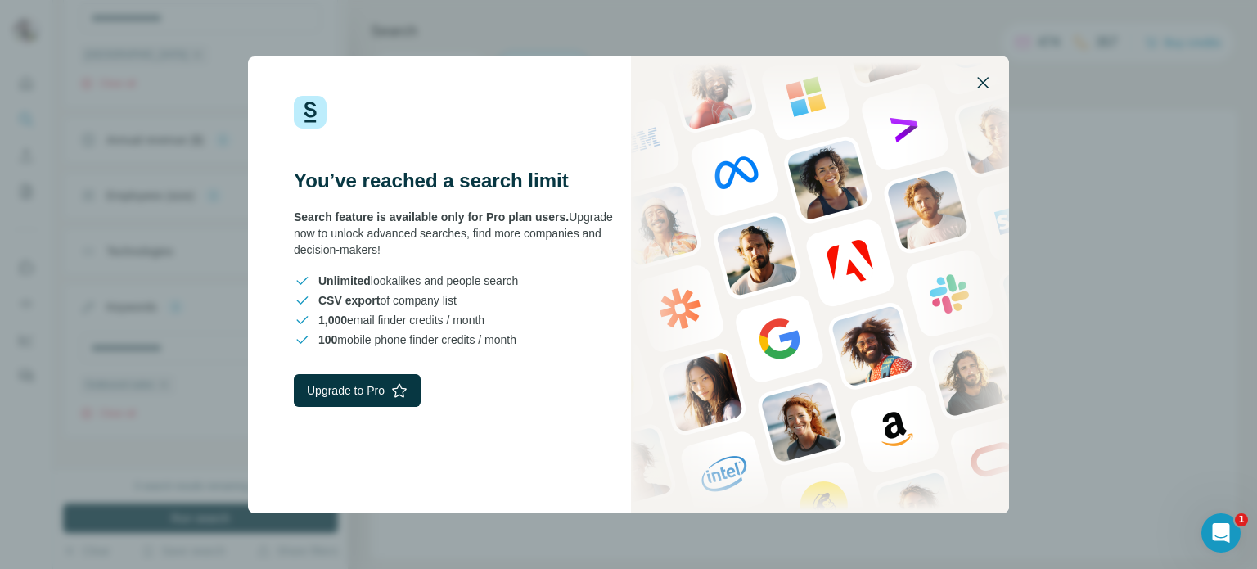
click at [978, 84] on icon "button" at bounding box center [983, 83] width 20 height 20
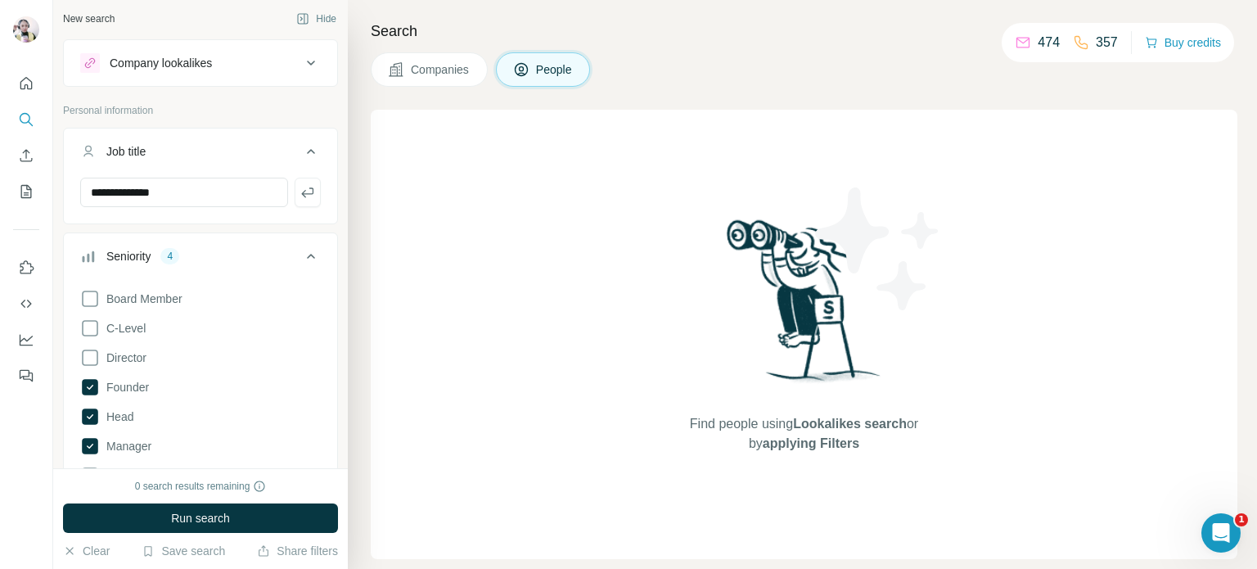
scroll to position [0, 0]
click at [259, 199] on input "**********" at bounding box center [184, 195] width 208 height 29
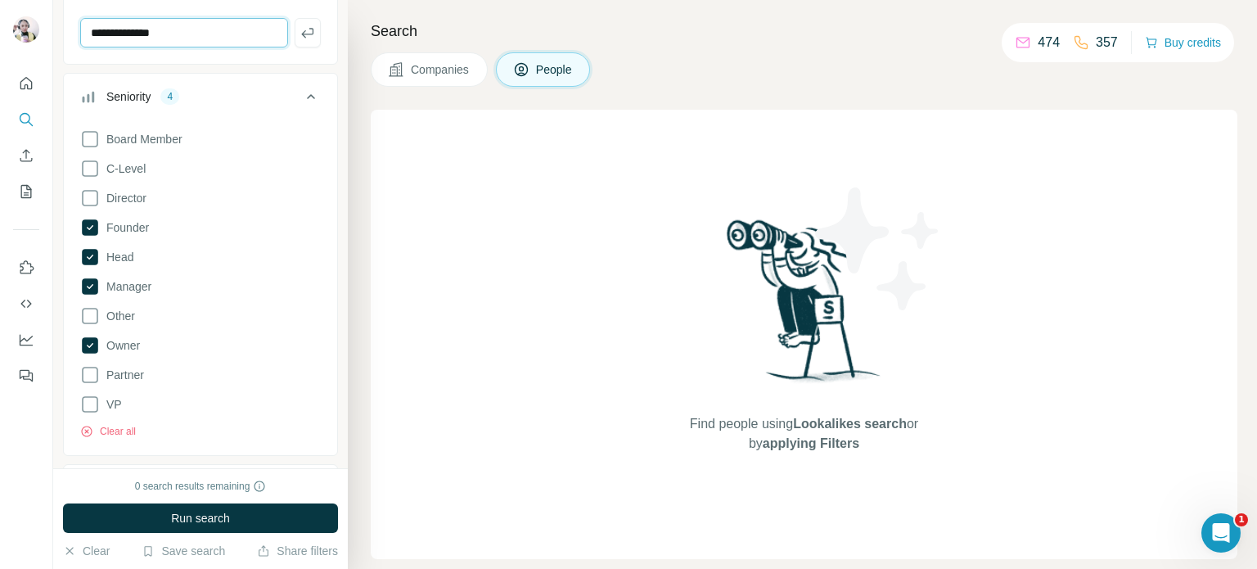
scroll to position [164, 0]
click at [26, 338] on icon "Dashboard" at bounding box center [26, 339] width 16 height 16
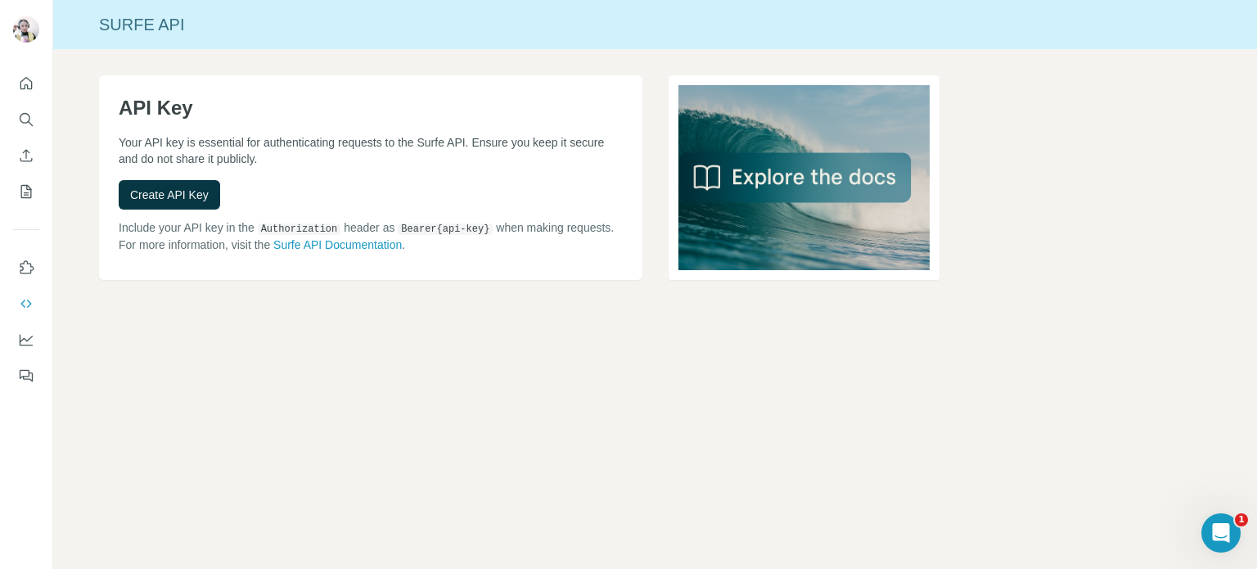
click at [1208, 527] on div "Open Intercom Messenger" at bounding box center [1221, 533] width 54 height 54
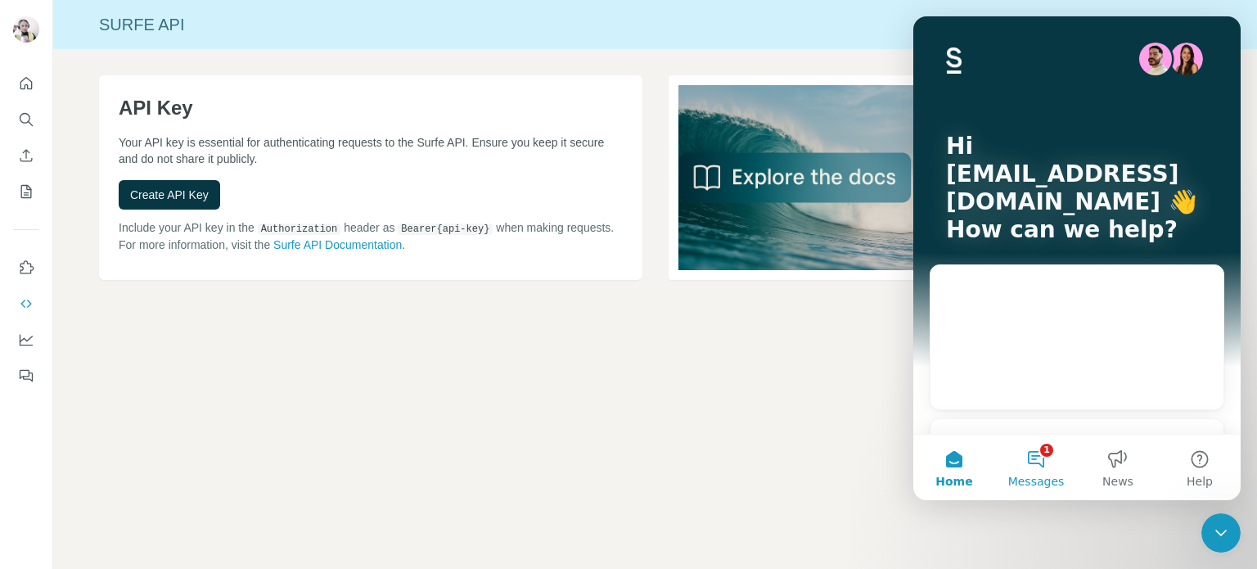
click at [1037, 461] on button "1 Messages" at bounding box center [1036, 466] width 82 height 65
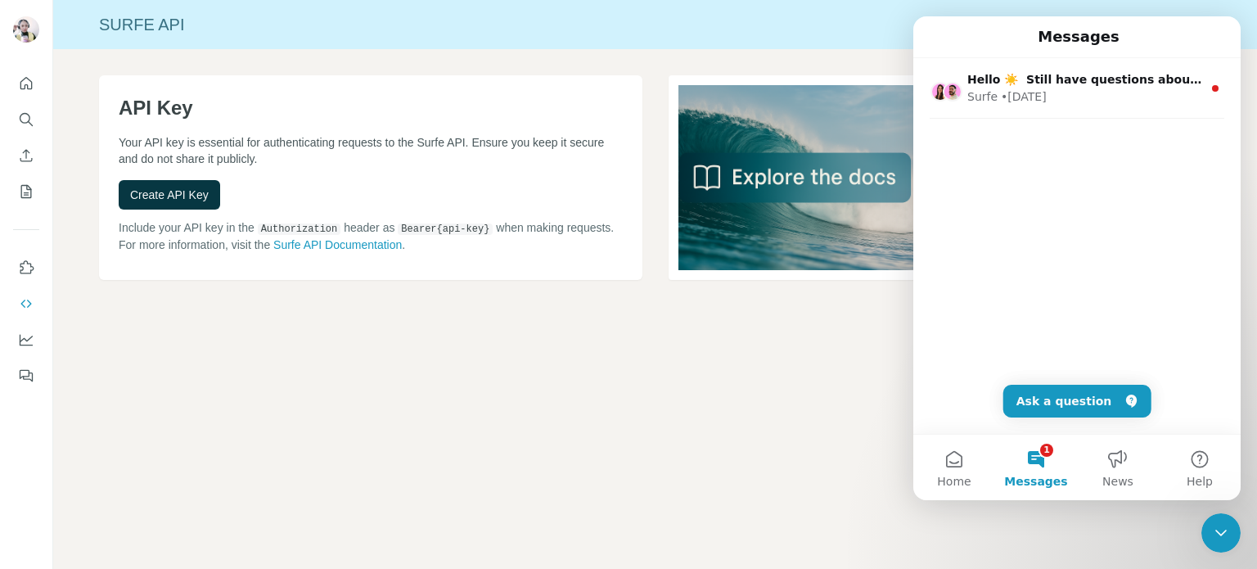
click at [699, 411] on div "Surfe API API Key Your API key is essential for authenticating requests to the …" at bounding box center [654, 284] width 1203 height 569
click at [714, 374] on div "Surfe API API Key Your API key is essential for authenticating requests to the …" at bounding box center [654, 284] width 1203 height 569
click at [727, 368] on div "Surfe API API Key Your API key is essential for authenticating requests to the …" at bounding box center [654, 284] width 1203 height 569
click at [1225, 525] on icon "Close Intercom Messenger" at bounding box center [1221, 533] width 20 height 20
